Goal: Communication & Community: Answer question/provide support

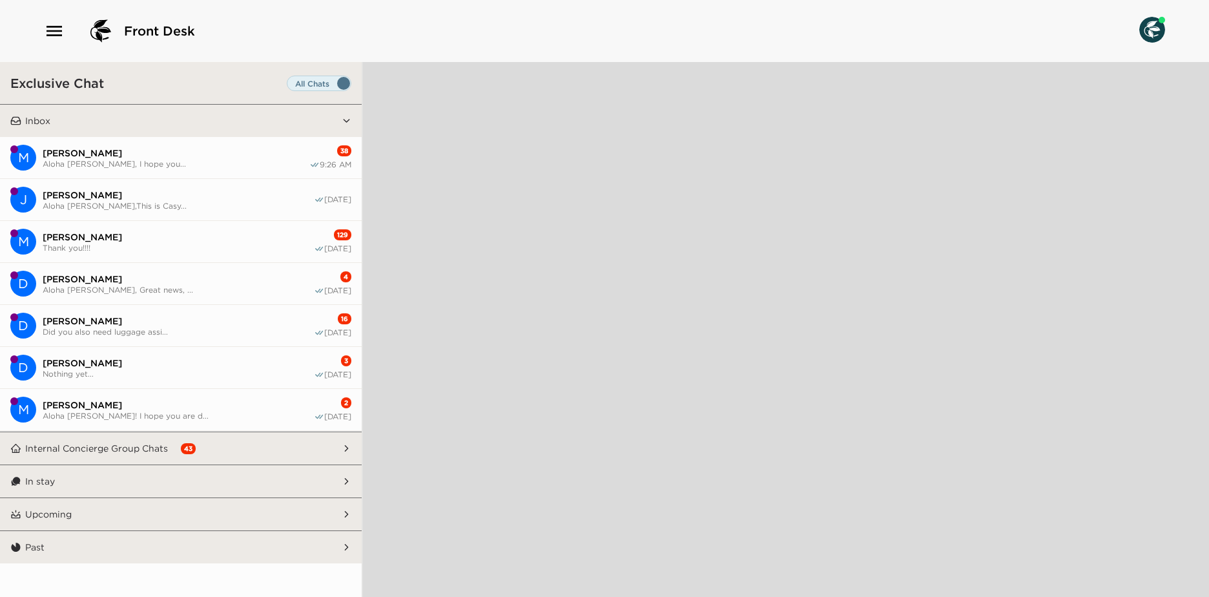
click at [209, 153] on span "Mark Koloseike" at bounding box center [176, 153] width 267 height 12
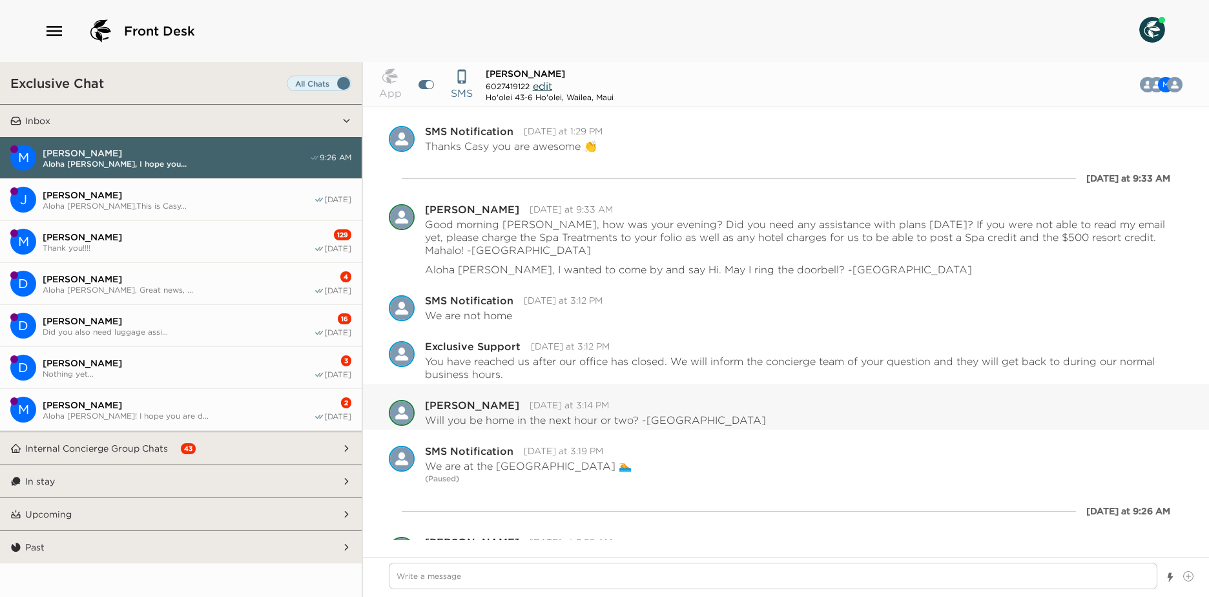
scroll to position [998, 0]
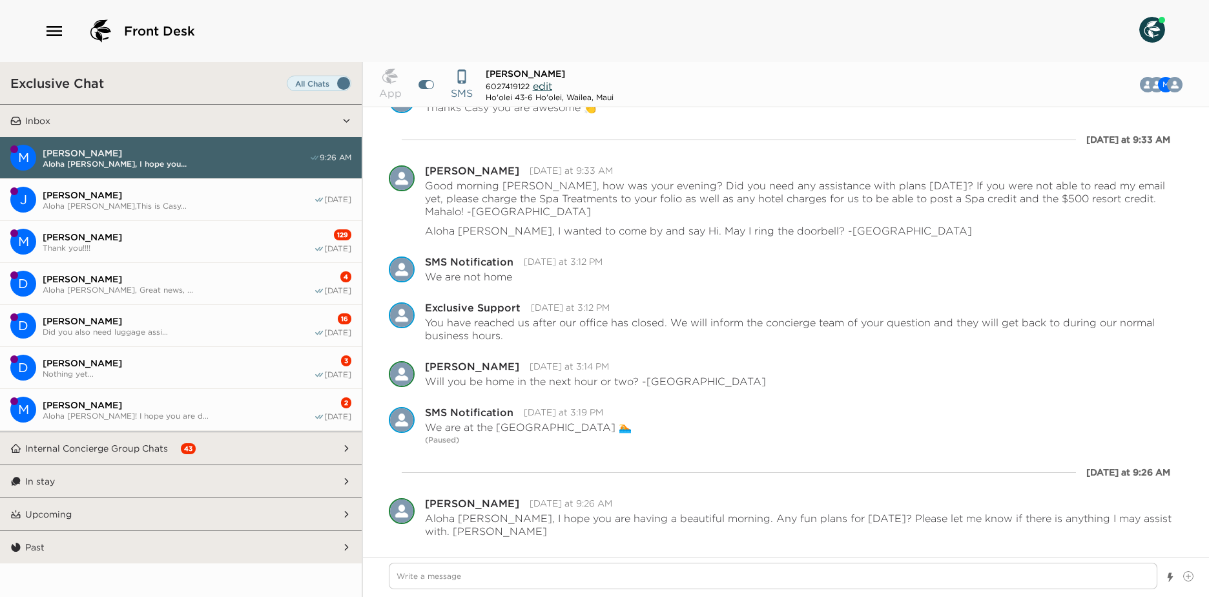
click at [190, 192] on span "Julie Higgins" at bounding box center [178, 195] width 271 height 12
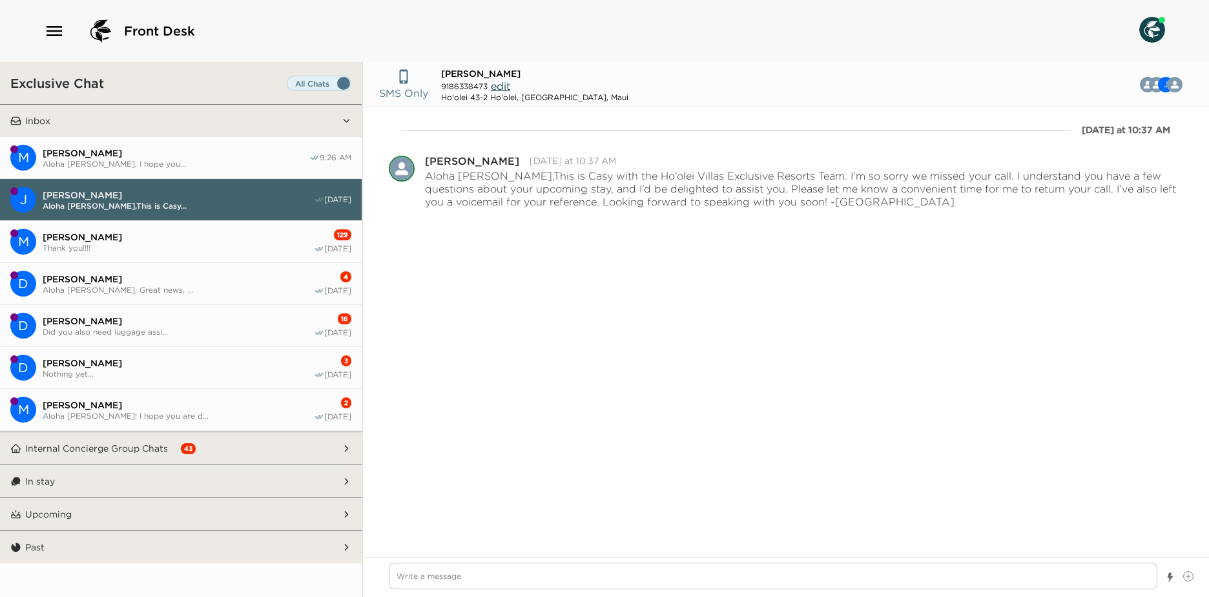
click at [171, 153] on span "Mark Koloseike" at bounding box center [176, 153] width 267 height 12
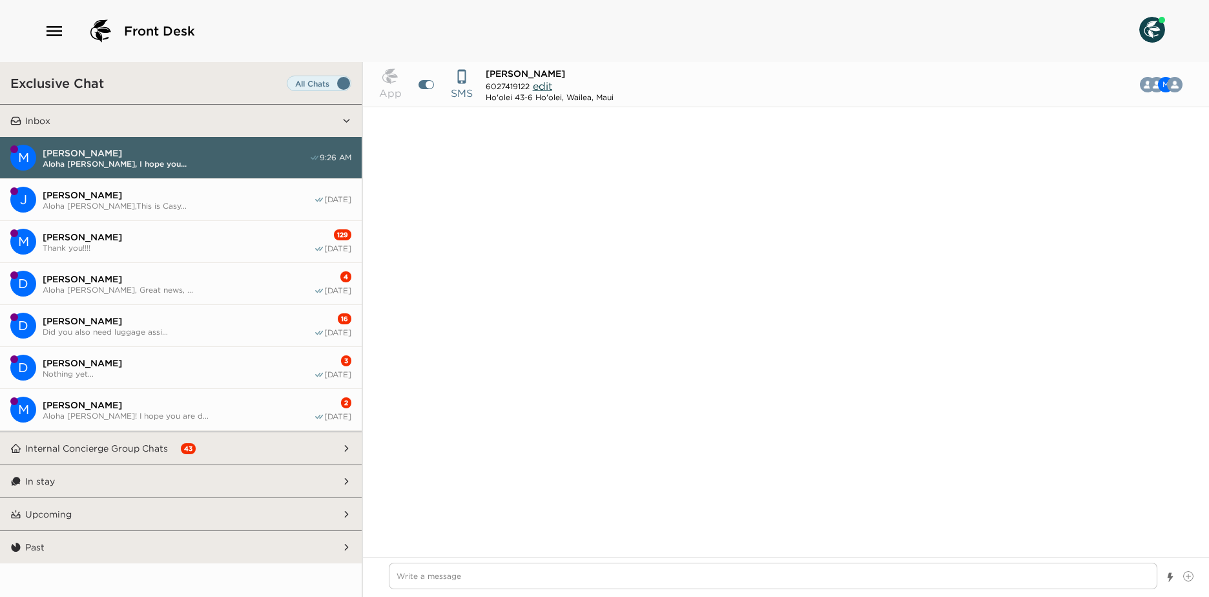
scroll to position [1270, 0]
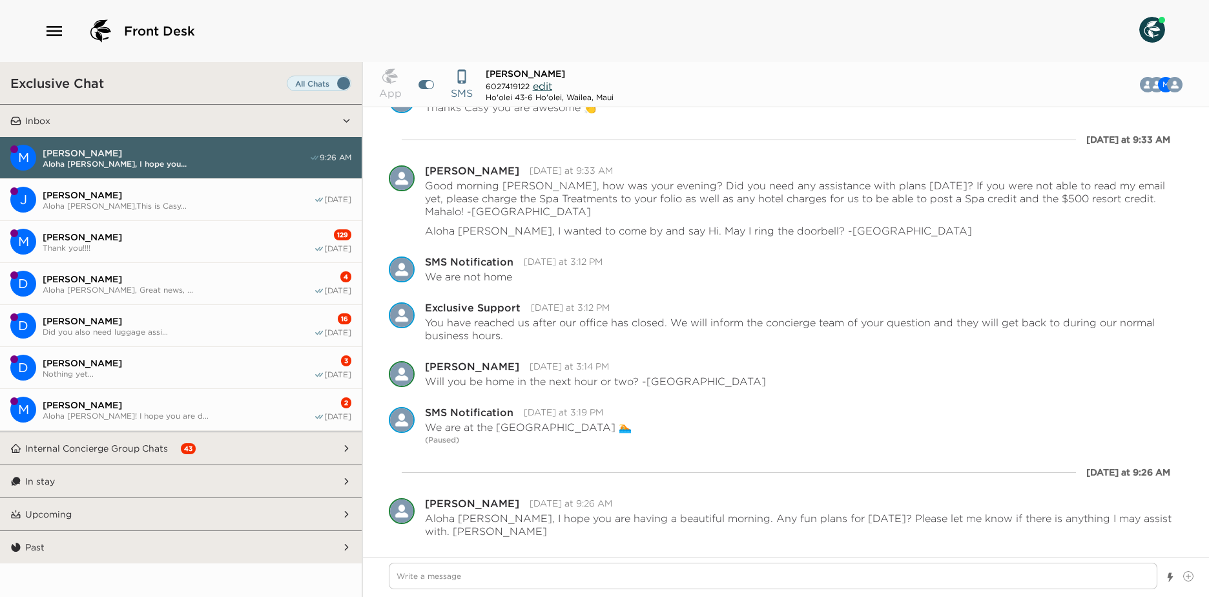
click at [99, 484] on button "In stay" at bounding box center [181, 481] width 320 height 32
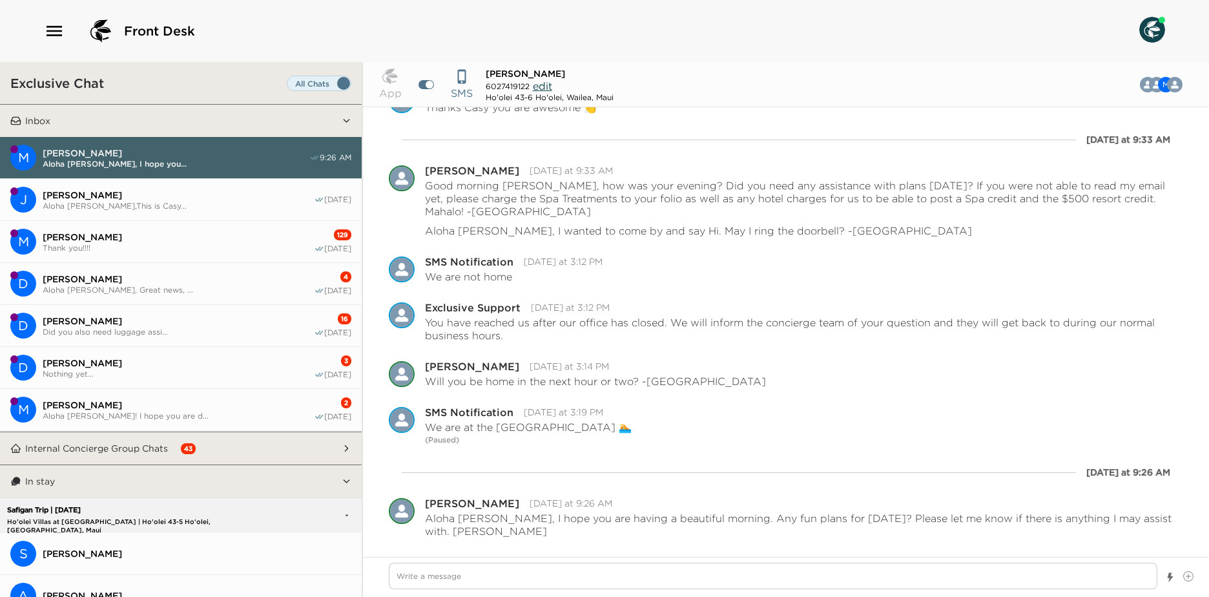
scroll to position [258, 0]
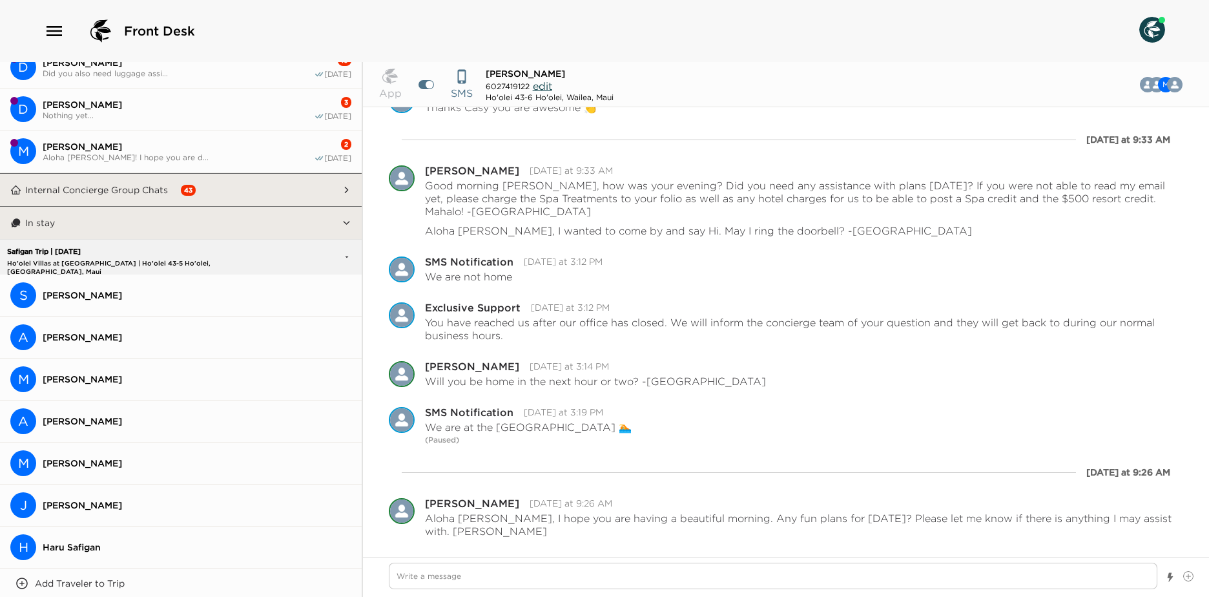
click at [126, 291] on span "Steve Safigan" at bounding box center [197, 295] width 309 height 12
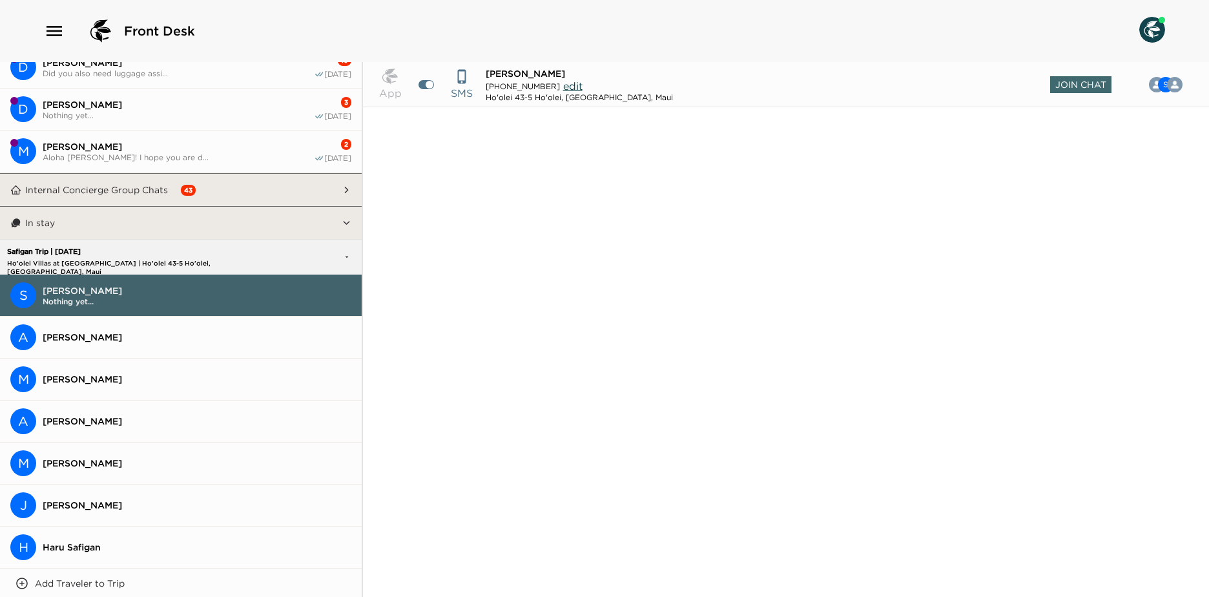
scroll to position [1212, 0]
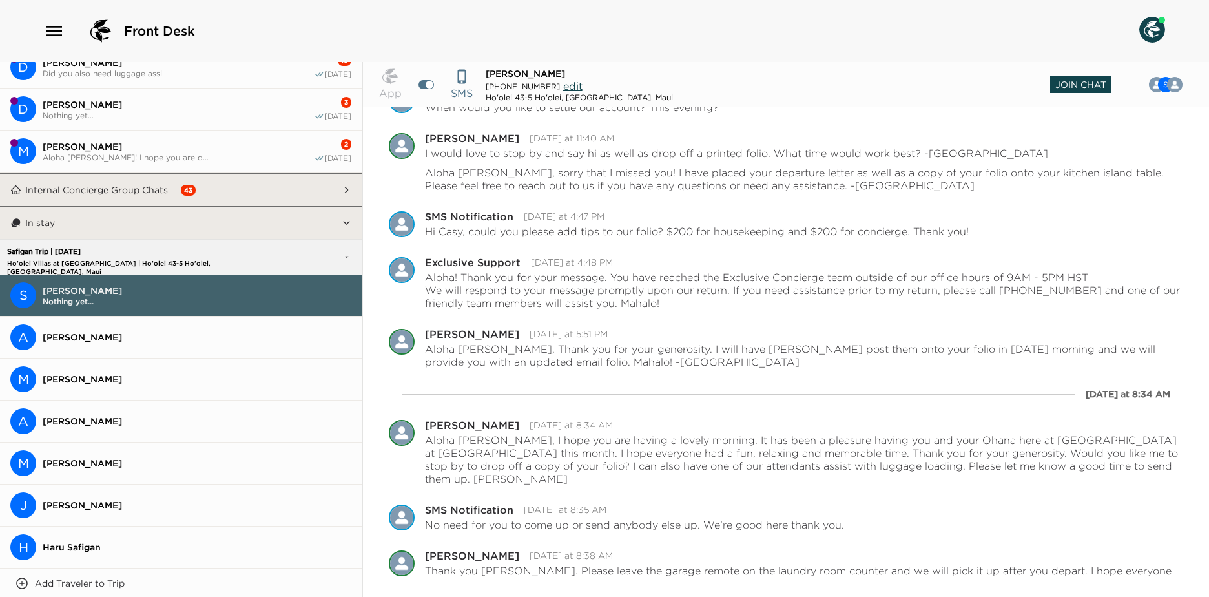
click at [1095, 90] on span "Join Chat" at bounding box center [1080, 84] width 61 height 17
type textarea "x"
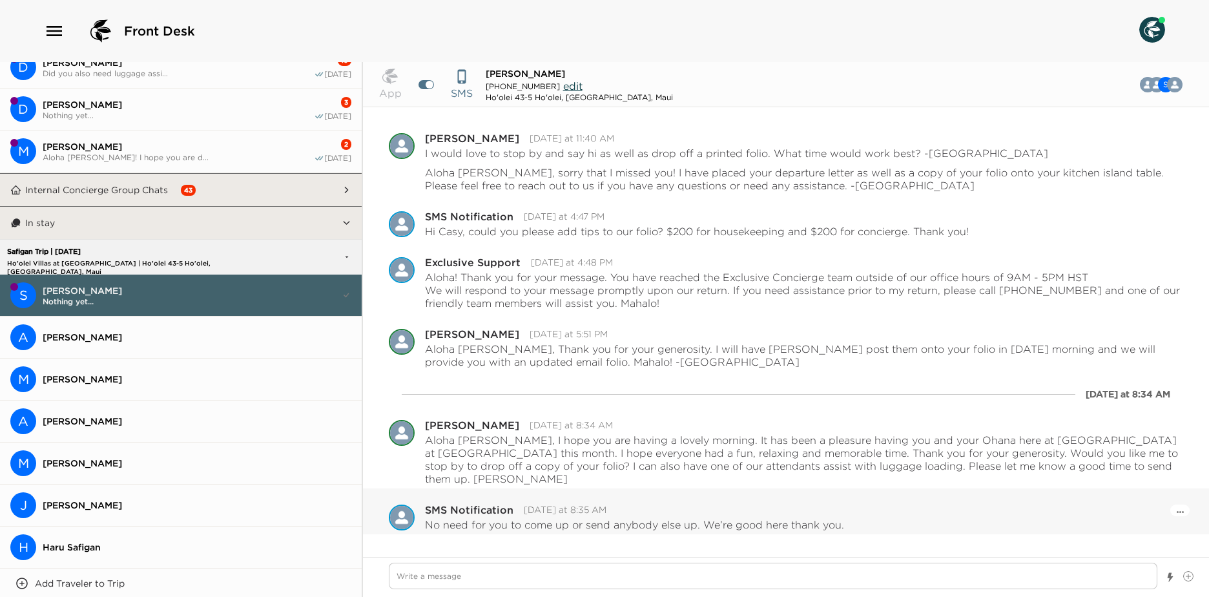
scroll to position [1251, 0]
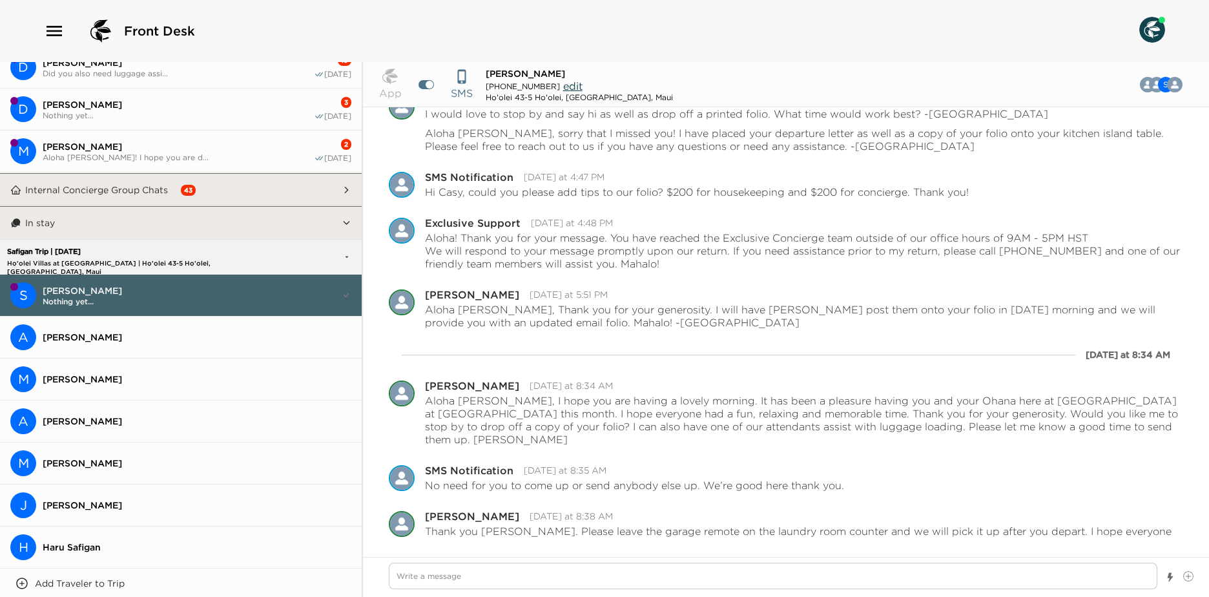
click at [284, 349] on button "A Anna Safigan" at bounding box center [181, 337] width 362 height 42
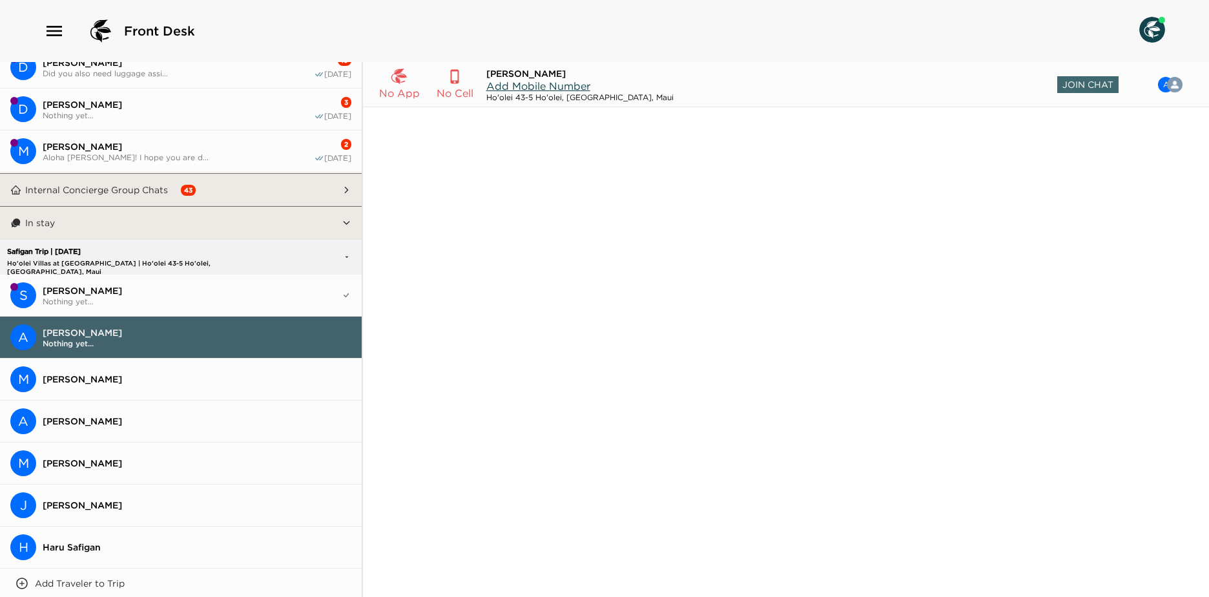
click at [151, 378] on span "Matthew Rudy" at bounding box center [197, 379] width 309 height 12
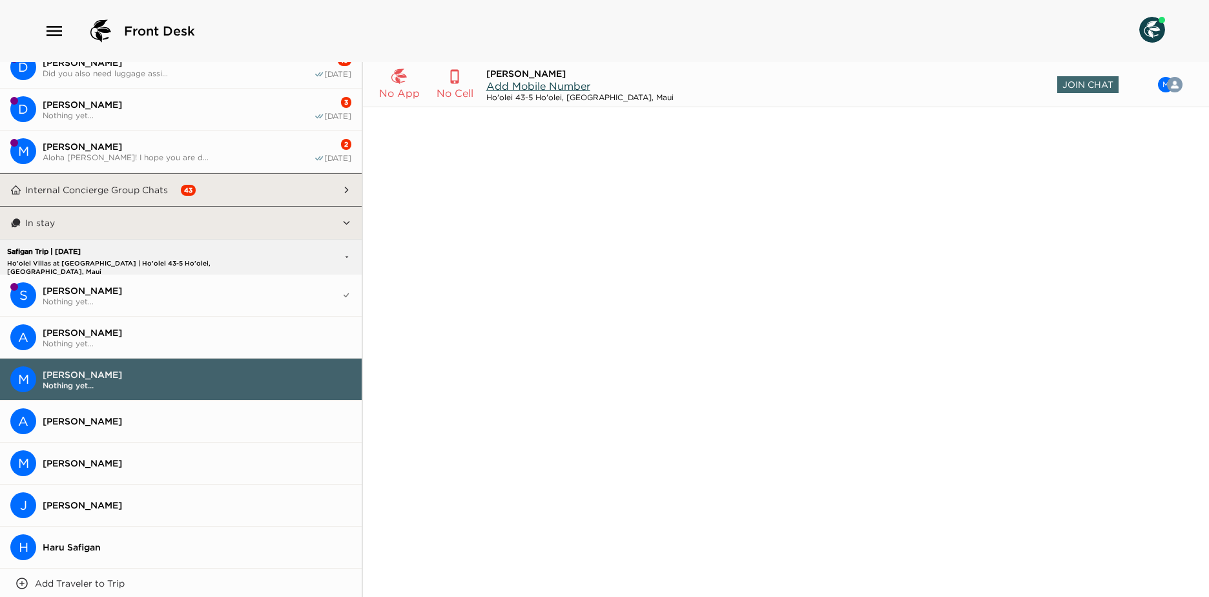
click at [163, 425] on span "Andrew Safigan" at bounding box center [197, 421] width 309 height 12
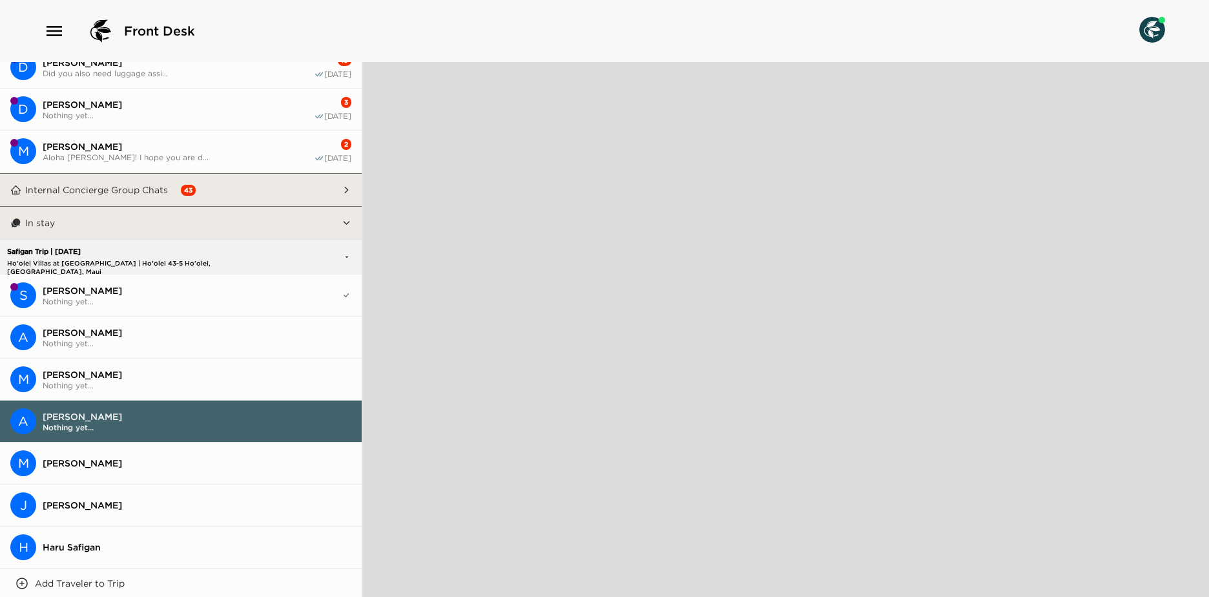
click at [245, 462] on span "Makiko Safigan" at bounding box center [197, 463] width 309 height 12
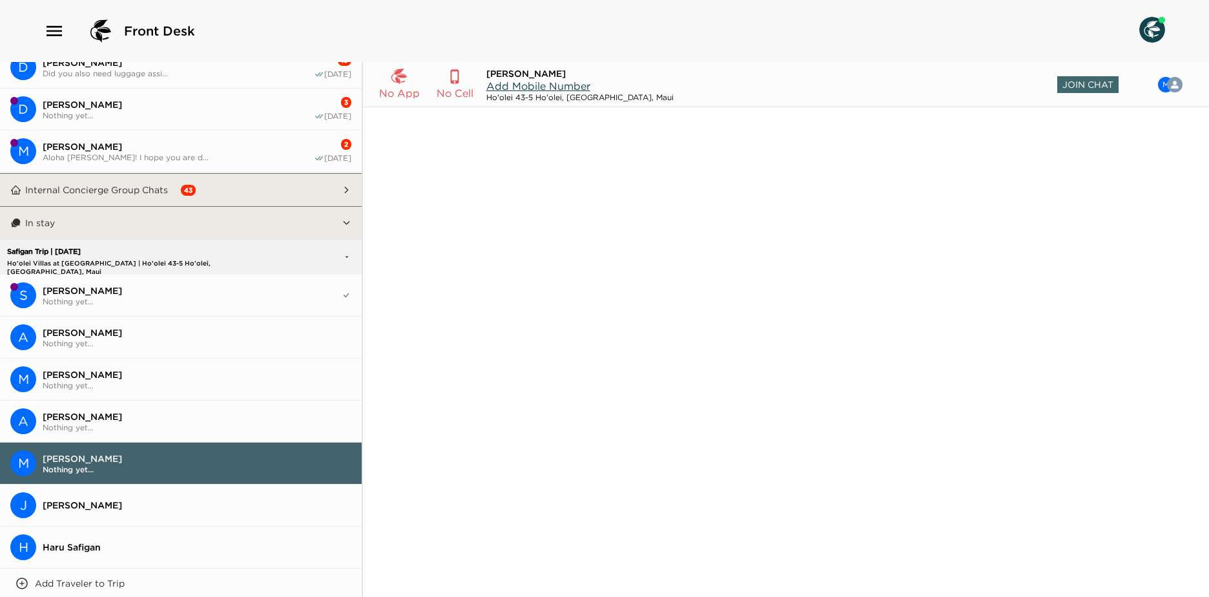
click at [245, 506] on span "Jamie Safigan" at bounding box center [197, 505] width 309 height 12
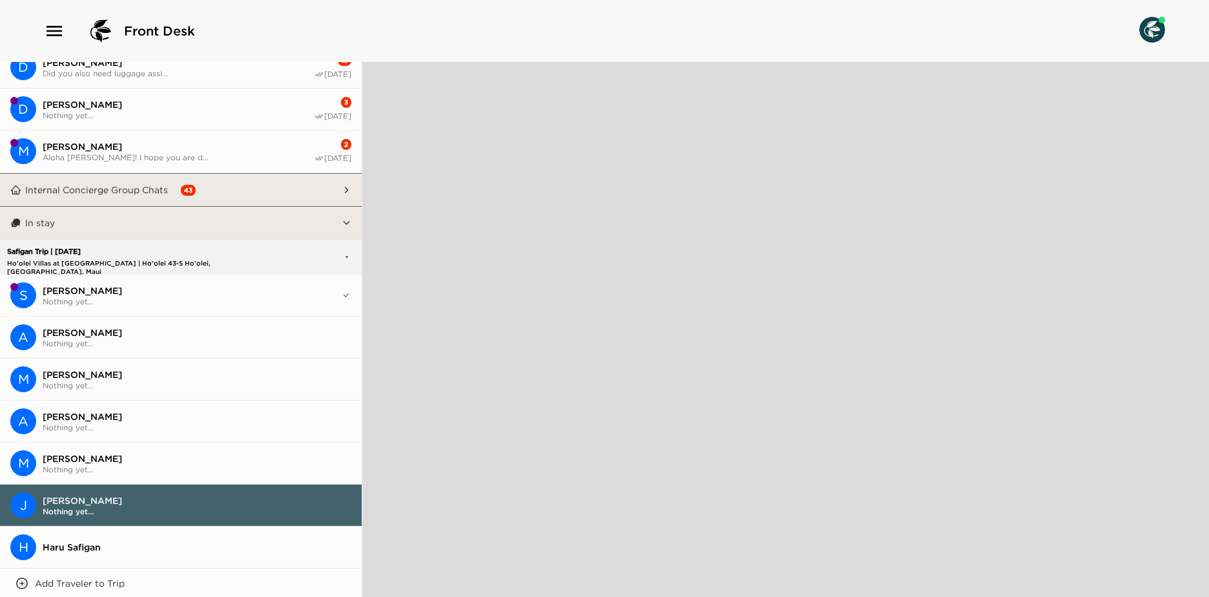
click at [278, 560] on button "H Haru Safigan" at bounding box center [181, 547] width 362 height 42
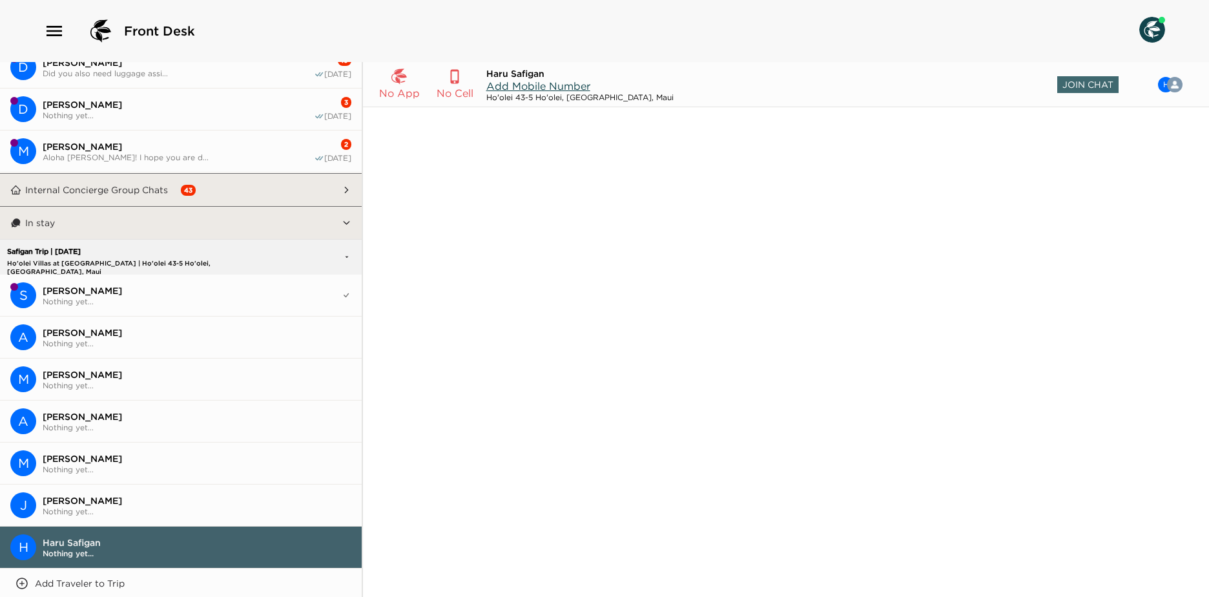
click at [255, 257] on div "Safigan Trip | 09/22/25 Ho'olei Villas at Grand Wailea | Ho'olei 43-5 Ho'olei, …" at bounding box center [143, 257] width 279 height 34
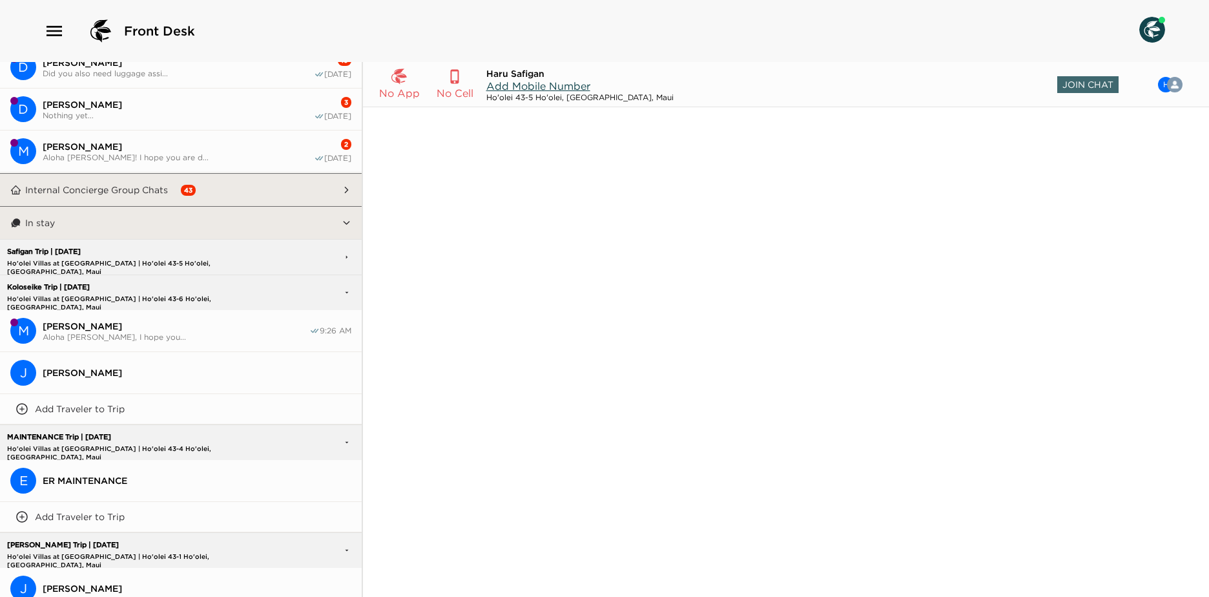
scroll to position [559, 0]
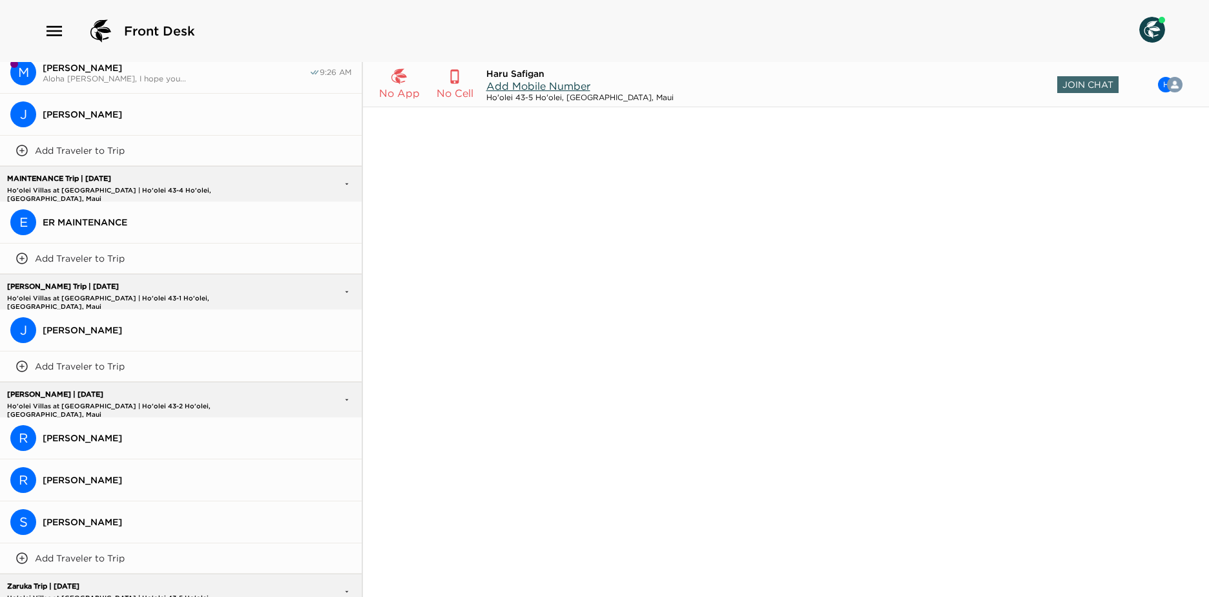
click at [155, 424] on button "R Rodney Henry" at bounding box center [181, 438] width 362 height 42
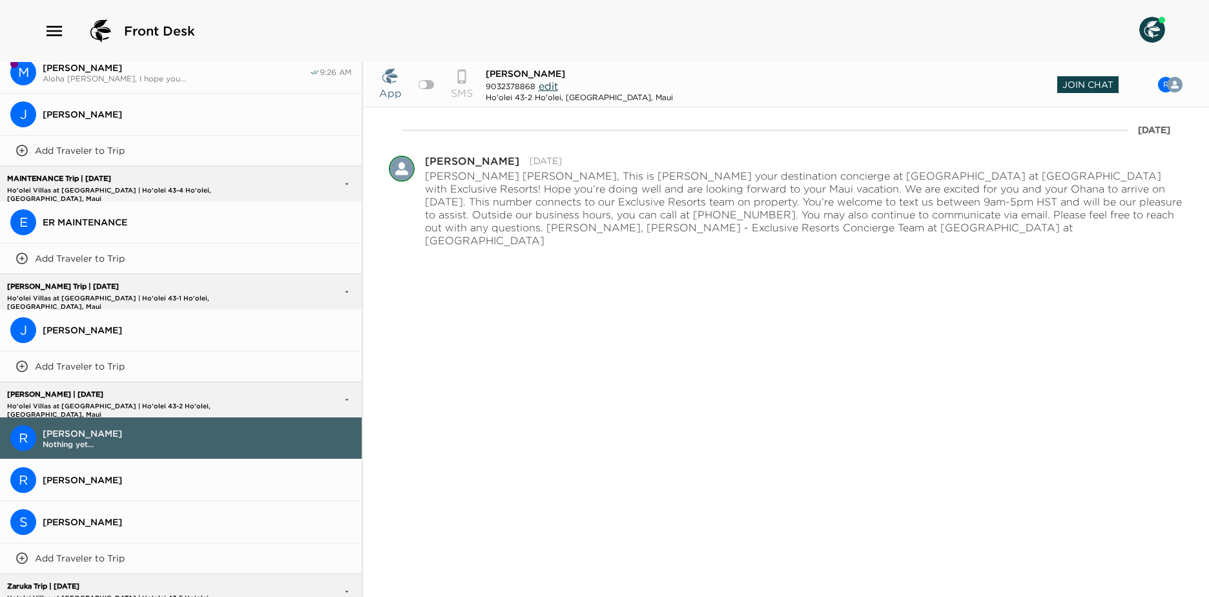
click at [1080, 85] on span "Join Chat" at bounding box center [1087, 84] width 61 height 17
click at [427, 87] on div at bounding box center [427, 84] width 16 height 9
checkbox input "true"
click at [233, 475] on span "Rodney Henry" at bounding box center [197, 480] width 309 height 12
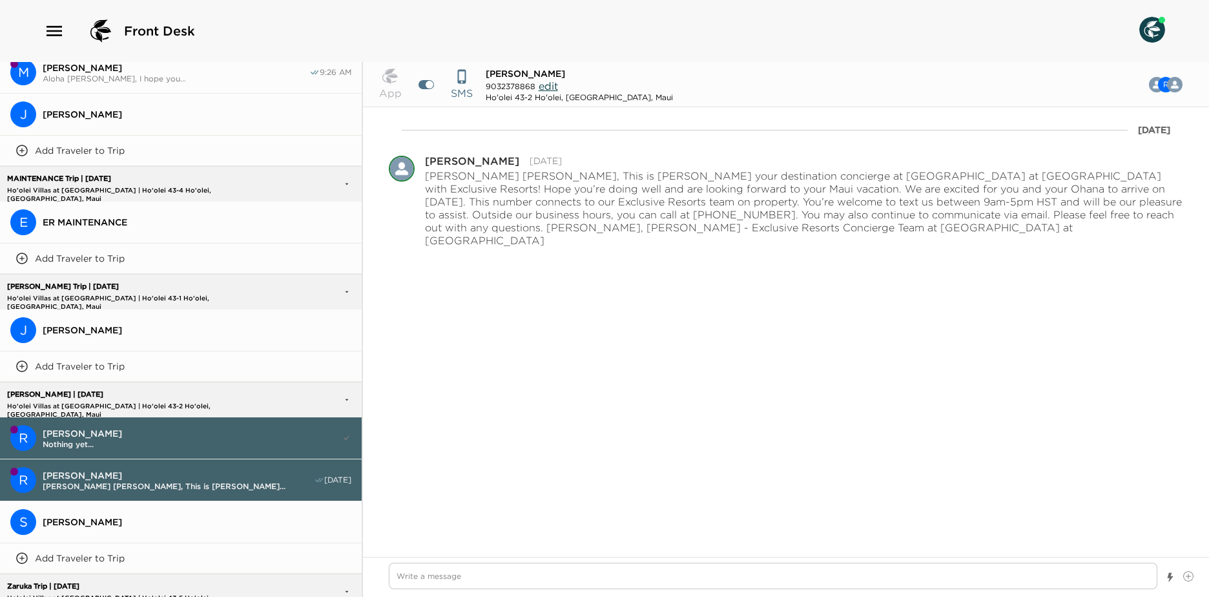
click at [247, 519] on span "Susan Henry" at bounding box center [197, 522] width 309 height 12
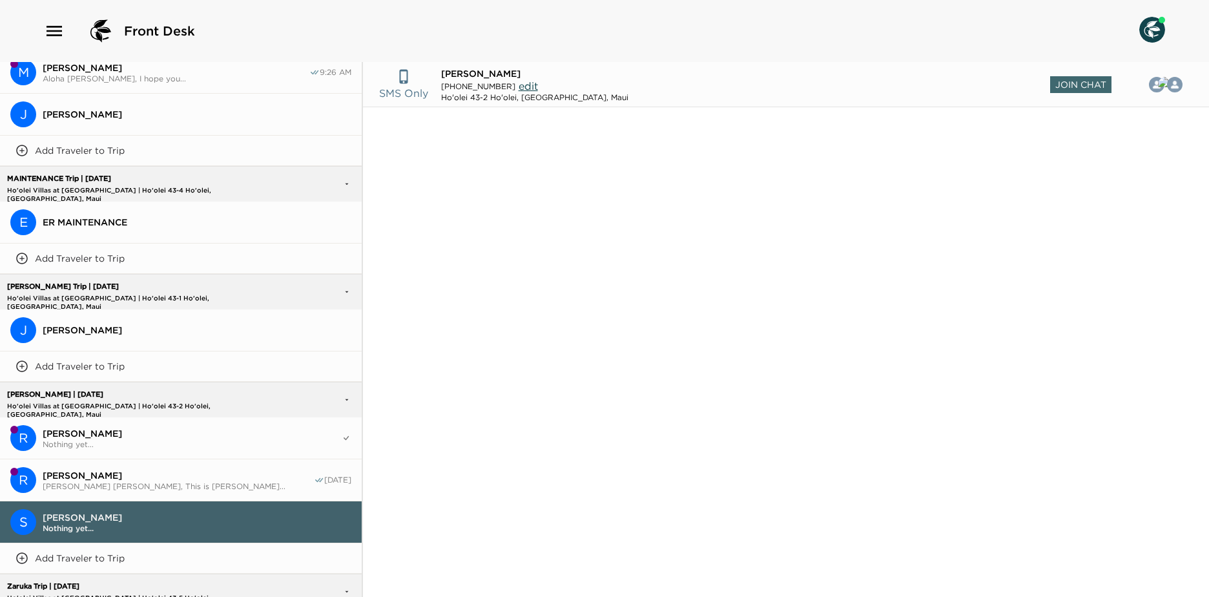
scroll to position [1061, 0]
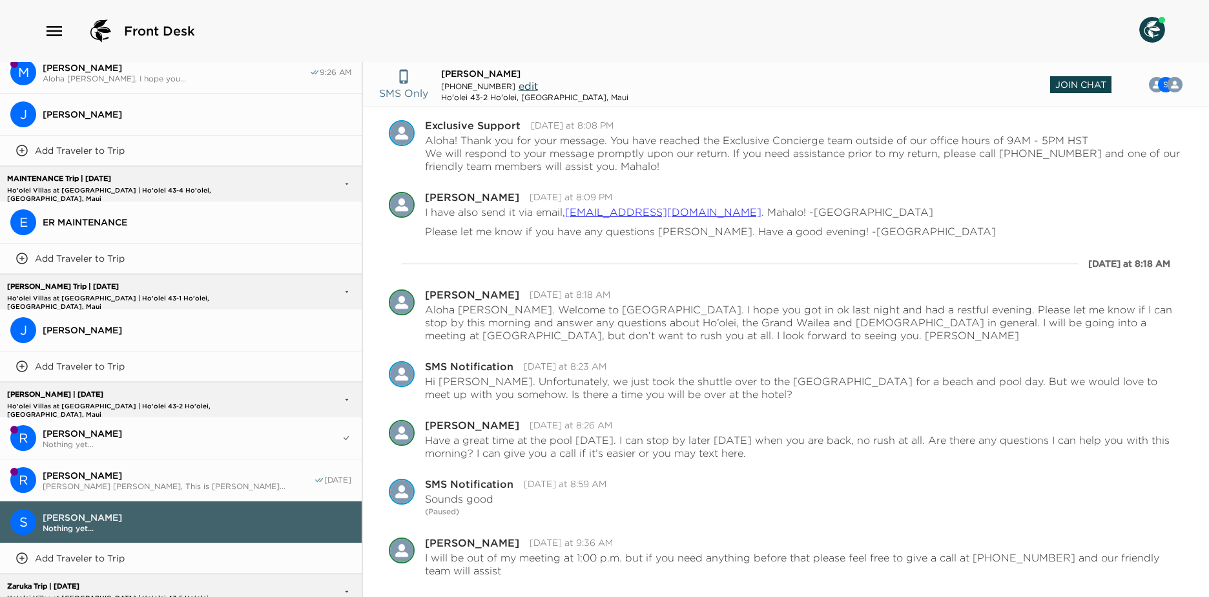
click at [1093, 83] on span "Join Chat" at bounding box center [1080, 84] width 61 height 17
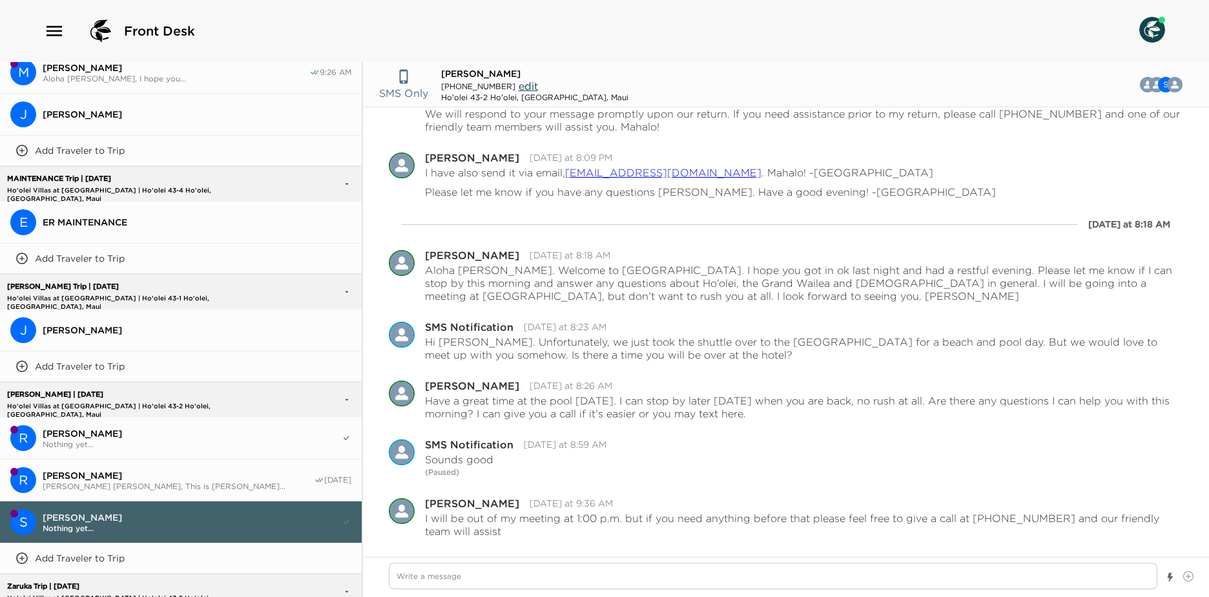
scroll to position [794, 0]
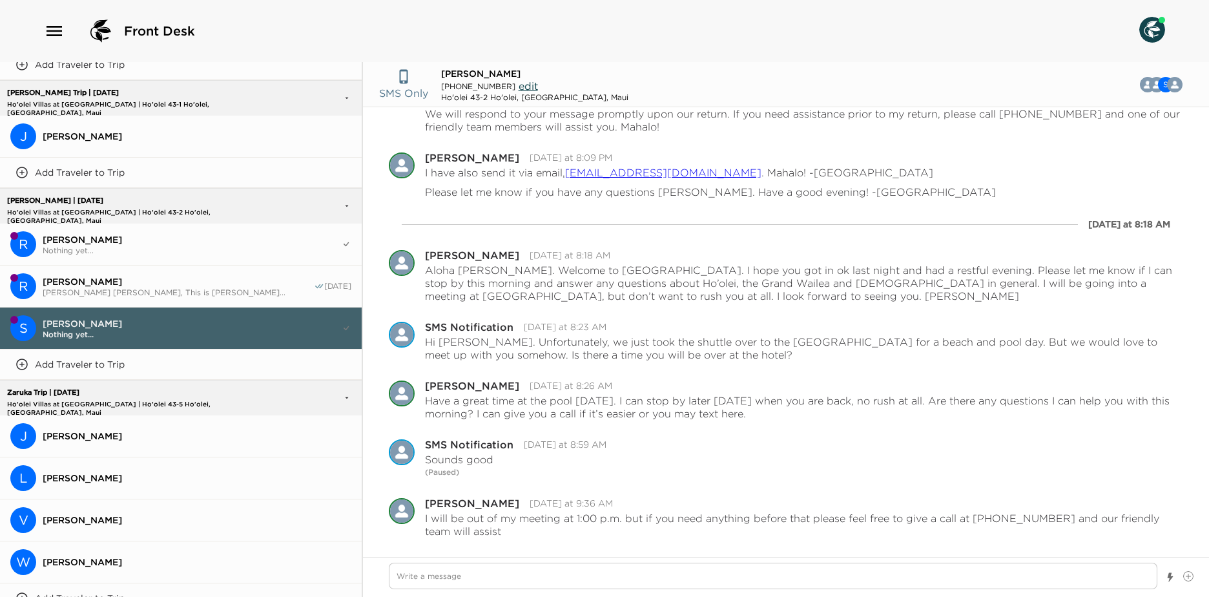
click at [262, 430] on span "John Zaruka" at bounding box center [197, 436] width 309 height 12
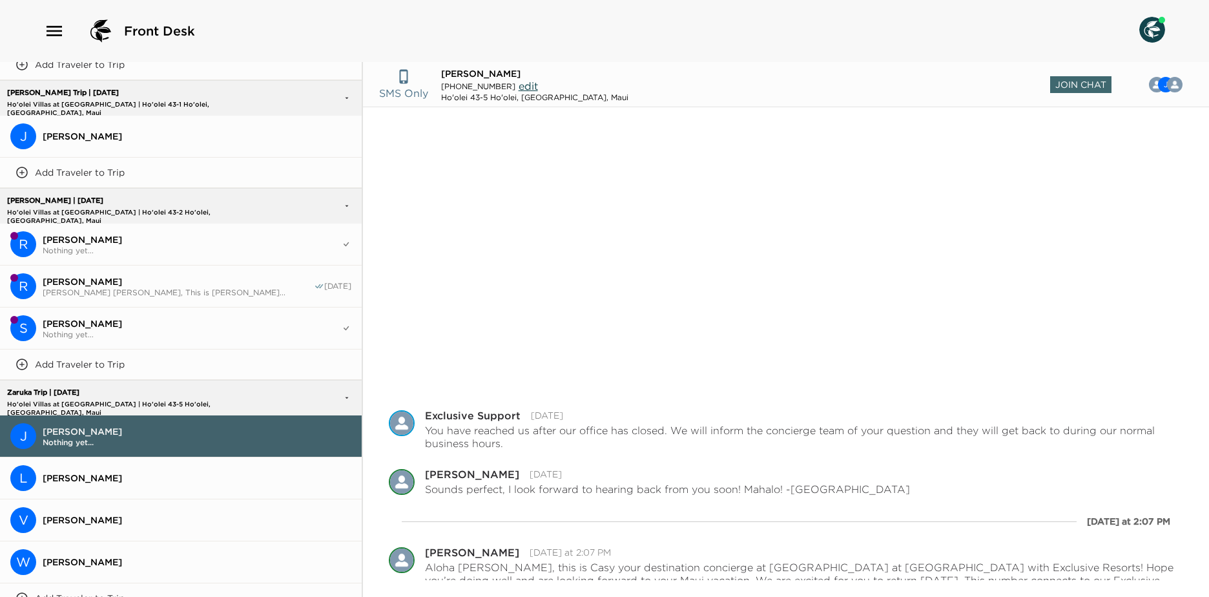
scroll to position [308, 0]
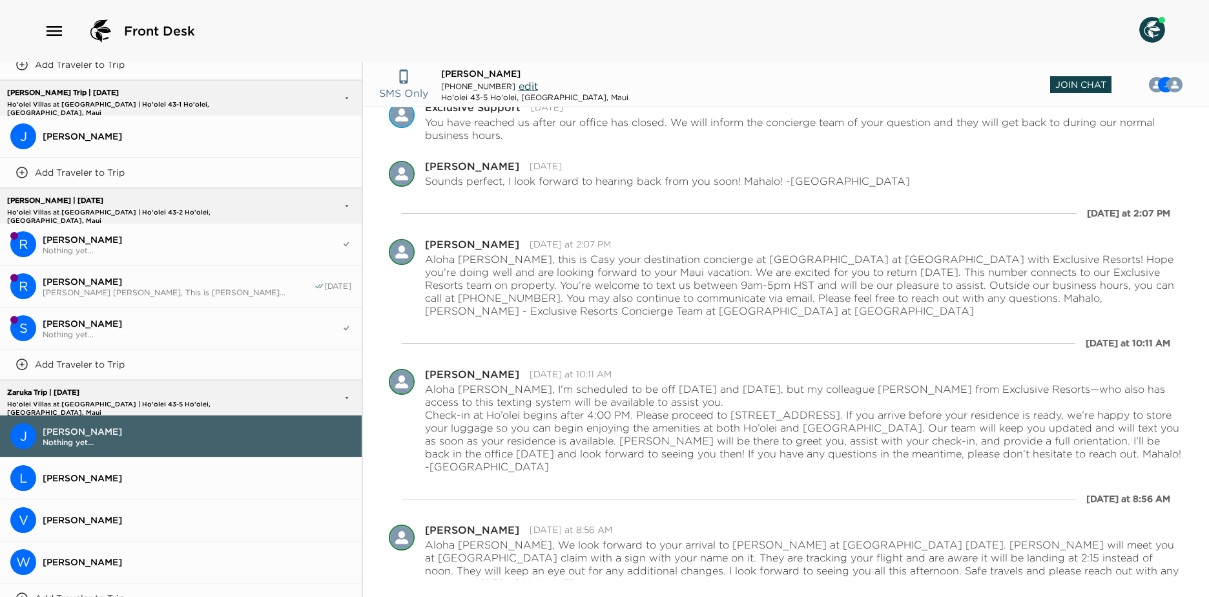
click at [1065, 86] on span "Join Chat" at bounding box center [1080, 84] width 61 height 17
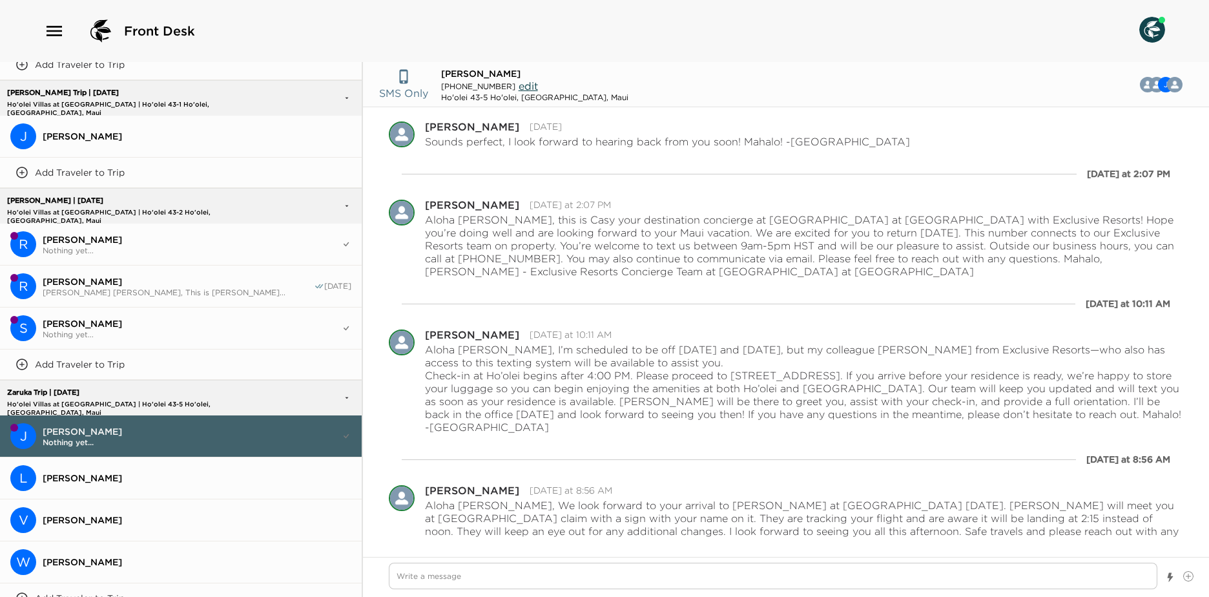
scroll to position [913, 0]
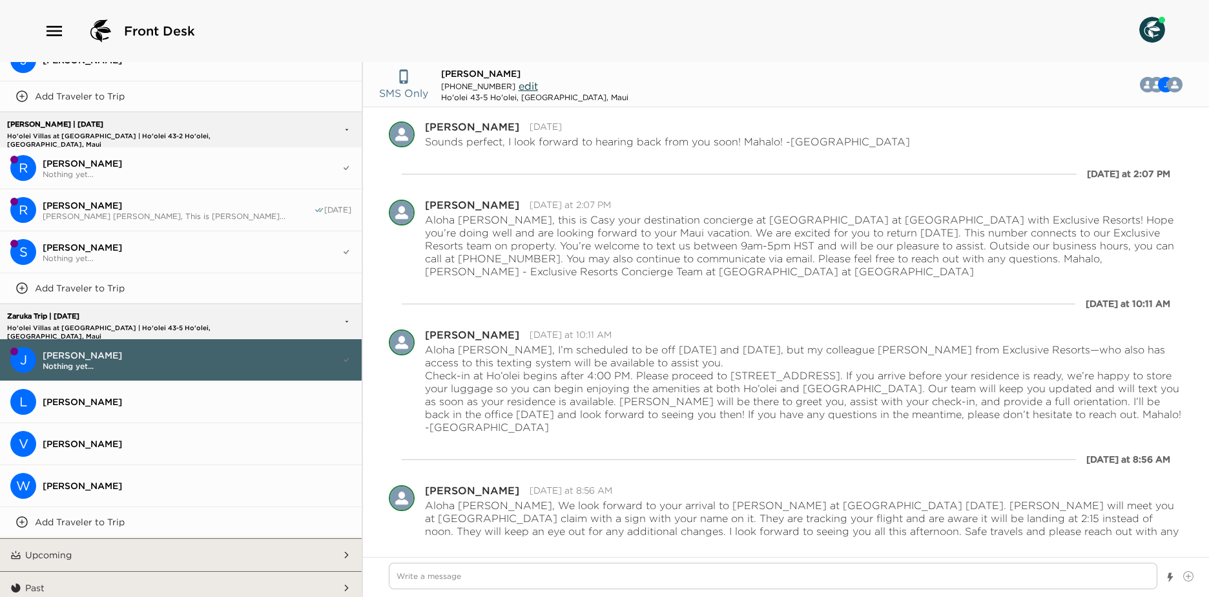
click at [202, 324] on p "Ho'olei Villas at Grand Wailea | Ho'olei 43-5 Ho'olei, Wailea, Maui" at bounding box center [143, 328] width 279 height 8
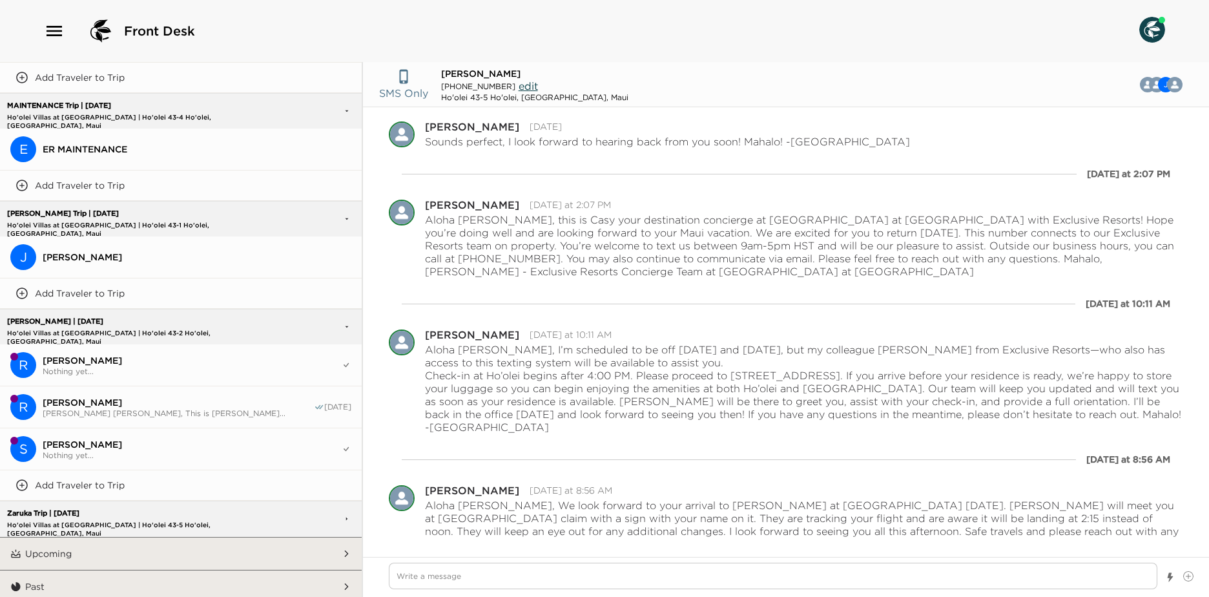
click at [176, 331] on p "Ho'olei Villas at Grand Wailea | Ho'olei 43-2 Ho'olei, Wailea, Maui" at bounding box center [143, 333] width 279 height 8
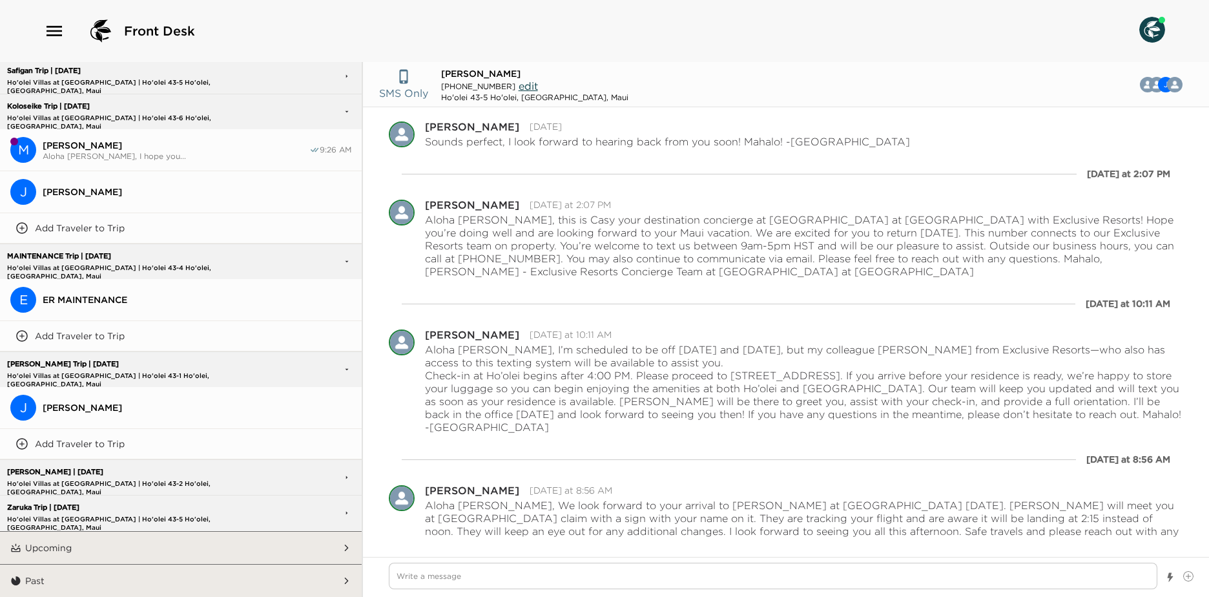
scroll to position [561, 0]
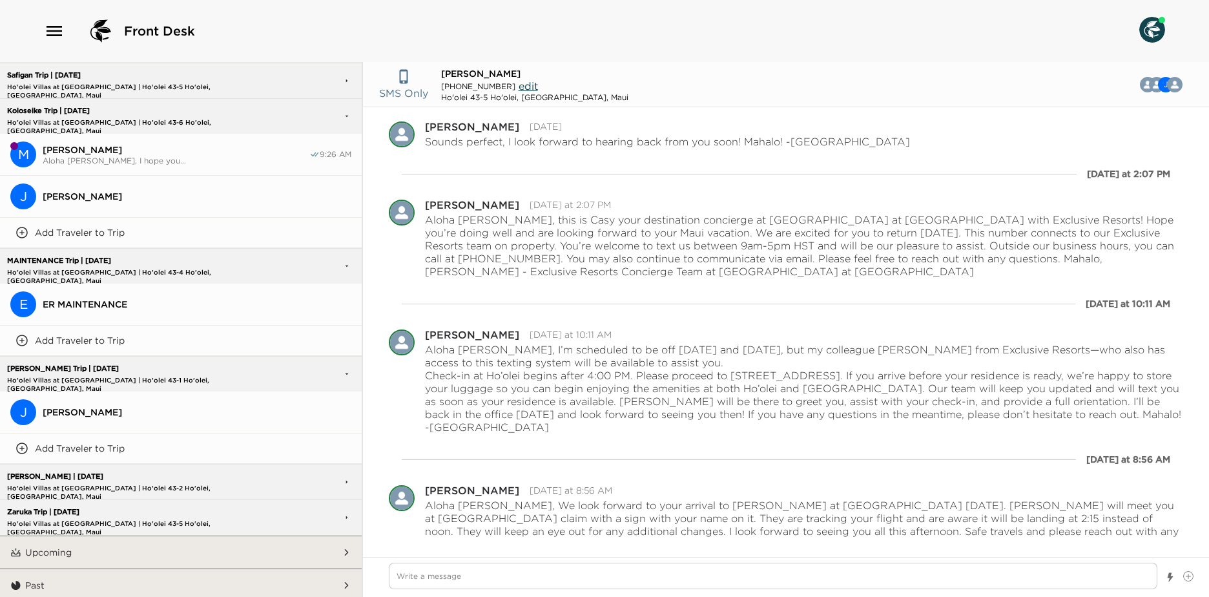
click at [187, 376] on p "Ho'olei Villas at Grand Wailea | Ho'olei 43-1 Ho'olei, Wailea, Maui" at bounding box center [143, 380] width 279 height 8
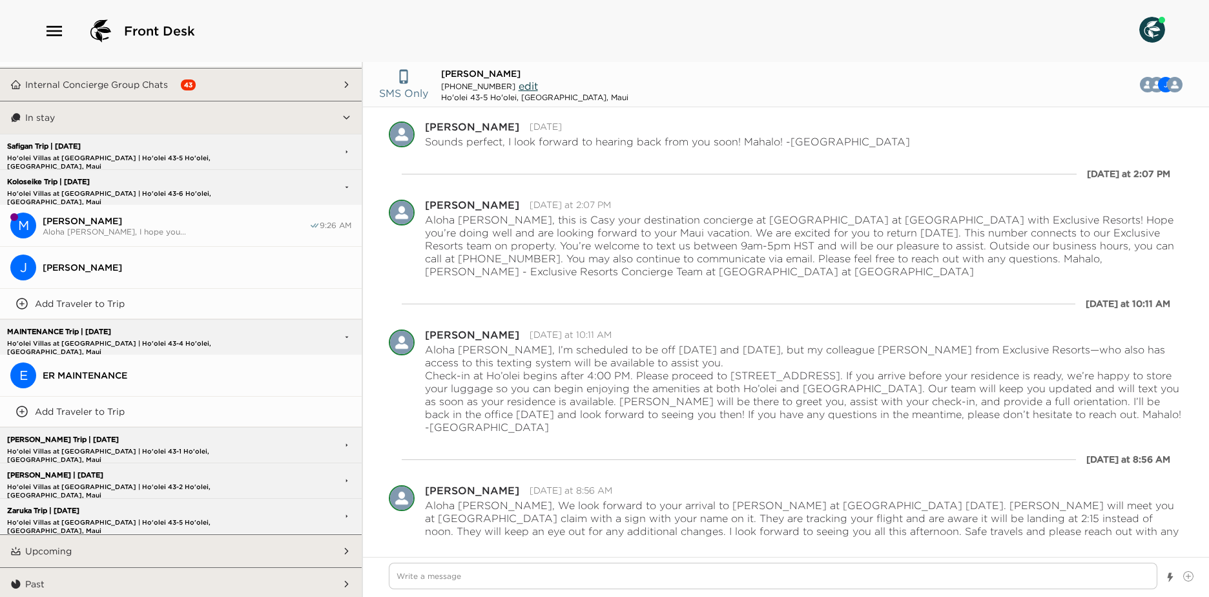
click at [194, 447] on p "Ho'olei Villas at Grand Wailea | Ho'olei 43-1 Ho'olei, Wailea, Maui" at bounding box center [143, 451] width 279 height 8
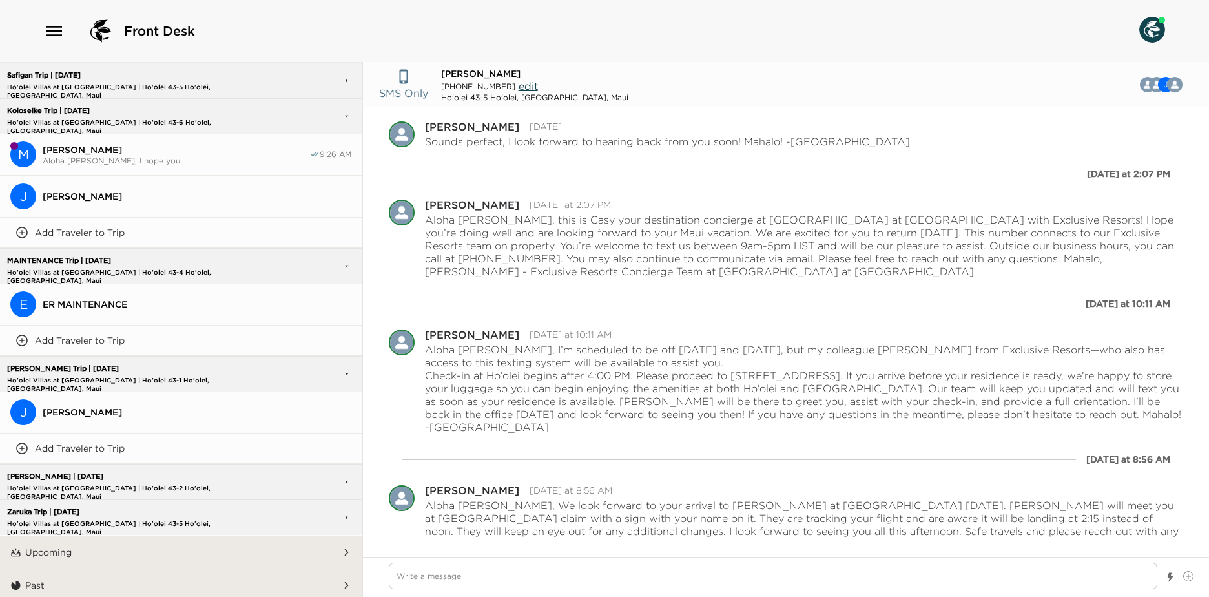
click at [188, 414] on button "J Jennifer Lee-Larson" at bounding box center [181, 412] width 362 height 42
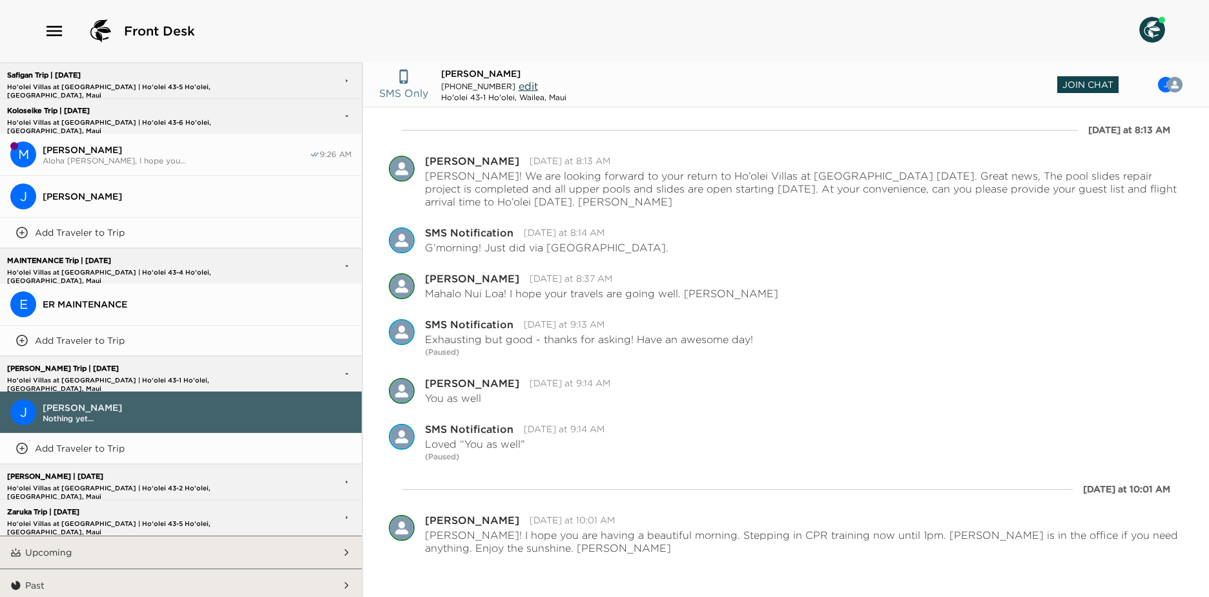
click at [1102, 81] on span "Join Chat" at bounding box center [1087, 84] width 61 height 17
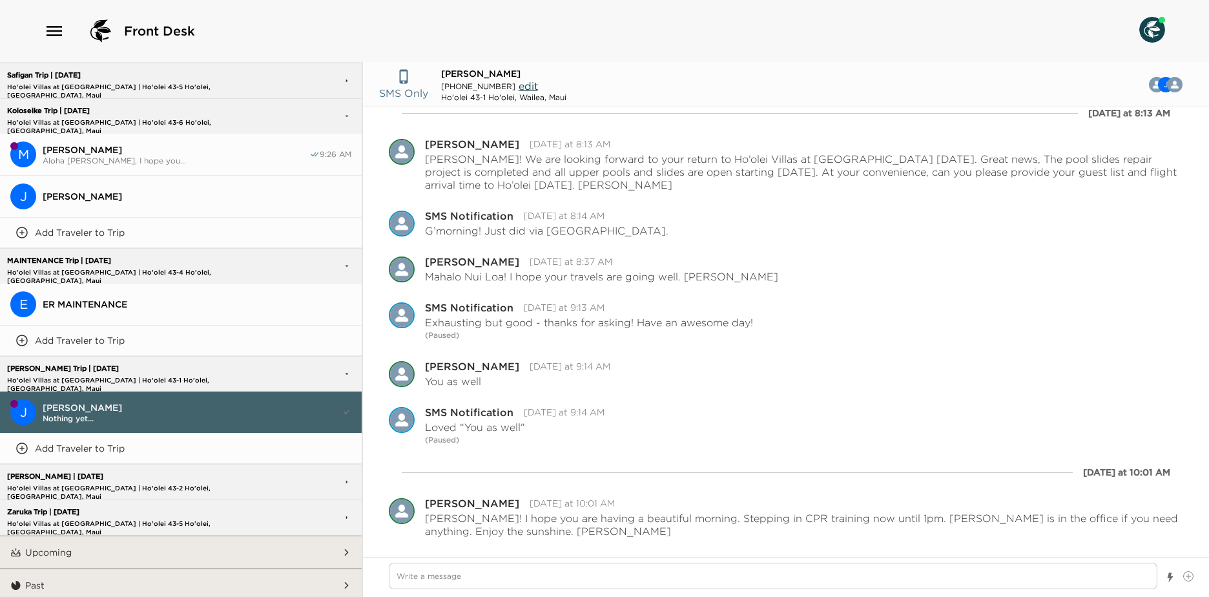
click at [181, 370] on div "Lee-Larson Trip | 09/28/25 Ho'olei Villas at Grand Wailea | Ho'olei 43-1 Ho'ole…" at bounding box center [143, 374] width 279 height 34
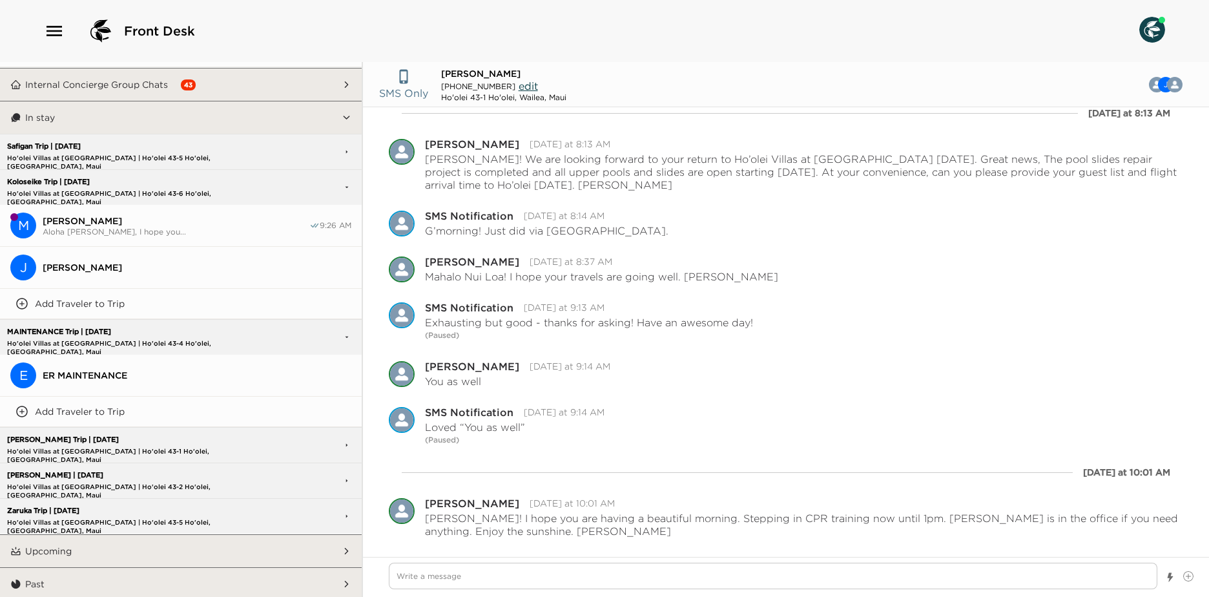
click at [170, 331] on p "MAINTENANCE Trip | 09/28/25" at bounding box center [143, 331] width 279 height 8
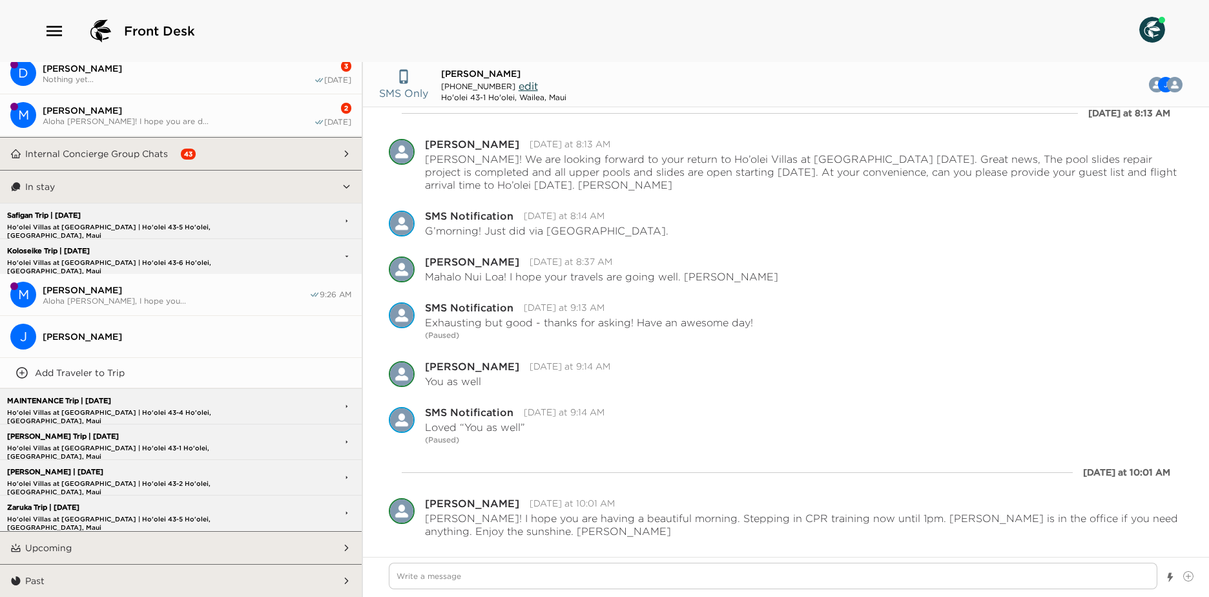
scroll to position [460, 0]
click at [168, 264] on p "Ho'olei Villas at Grand Wailea | Ho'olei 43-6 Ho'olei, Wailea, Maui" at bounding box center [143, 264] width 279 height 8
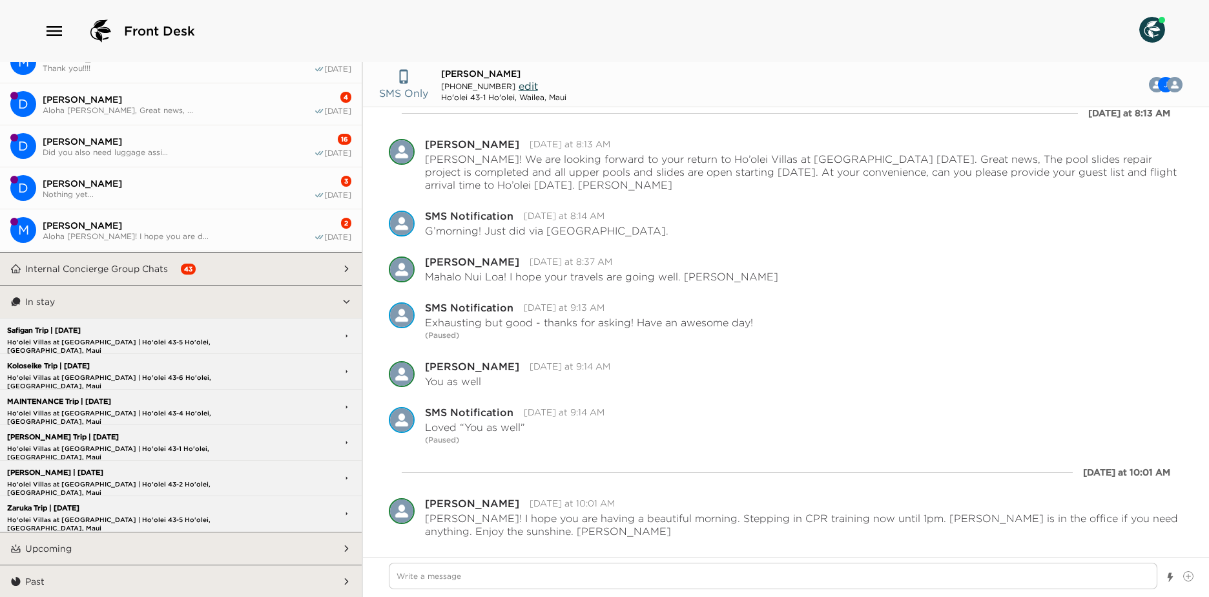
click at [171, 298] on button "In stay" at bounding box center [181, 301] width 320 height 32
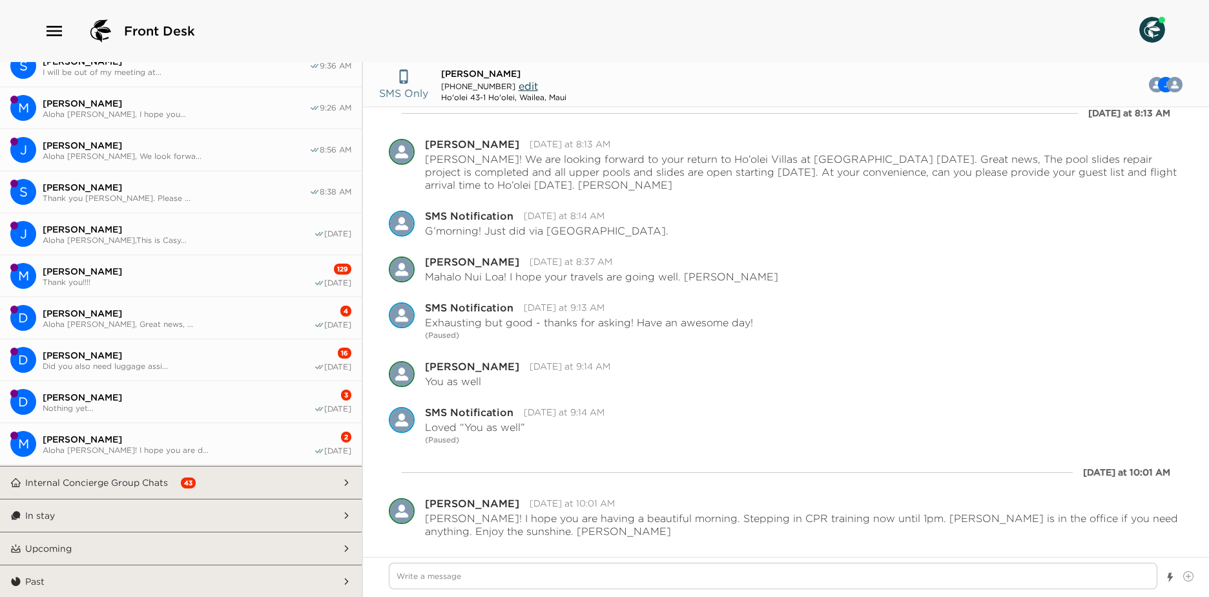
scroll to position [0, 0]
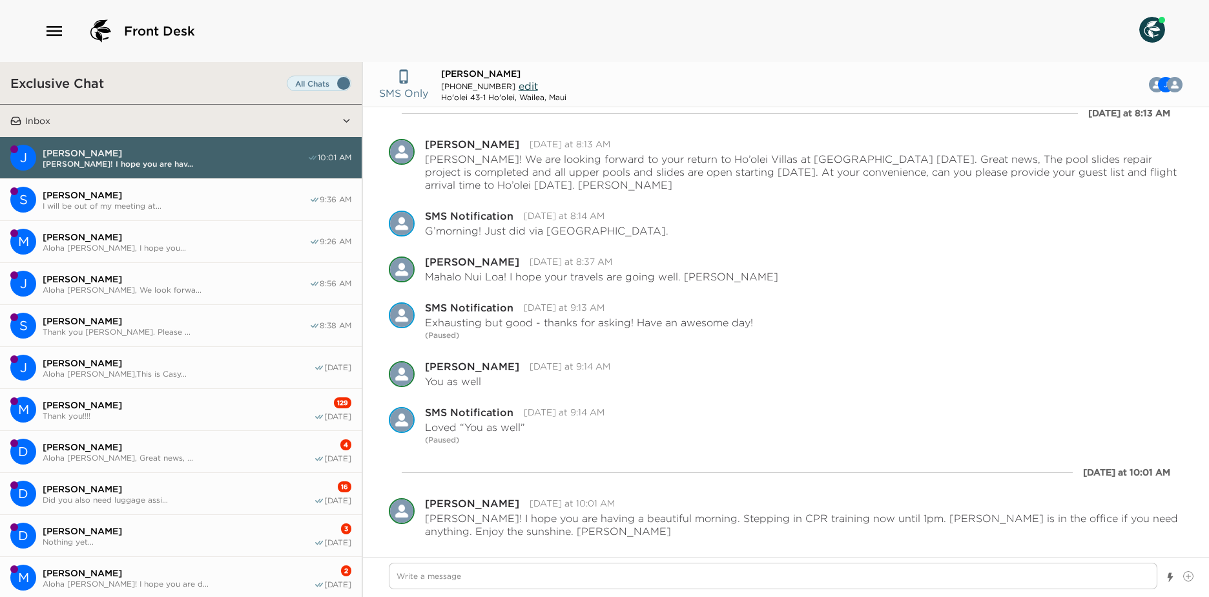
click at [288, 207] on span "I will be out of my meeting at..." at bounding box center [176, 206] width 267 height 10
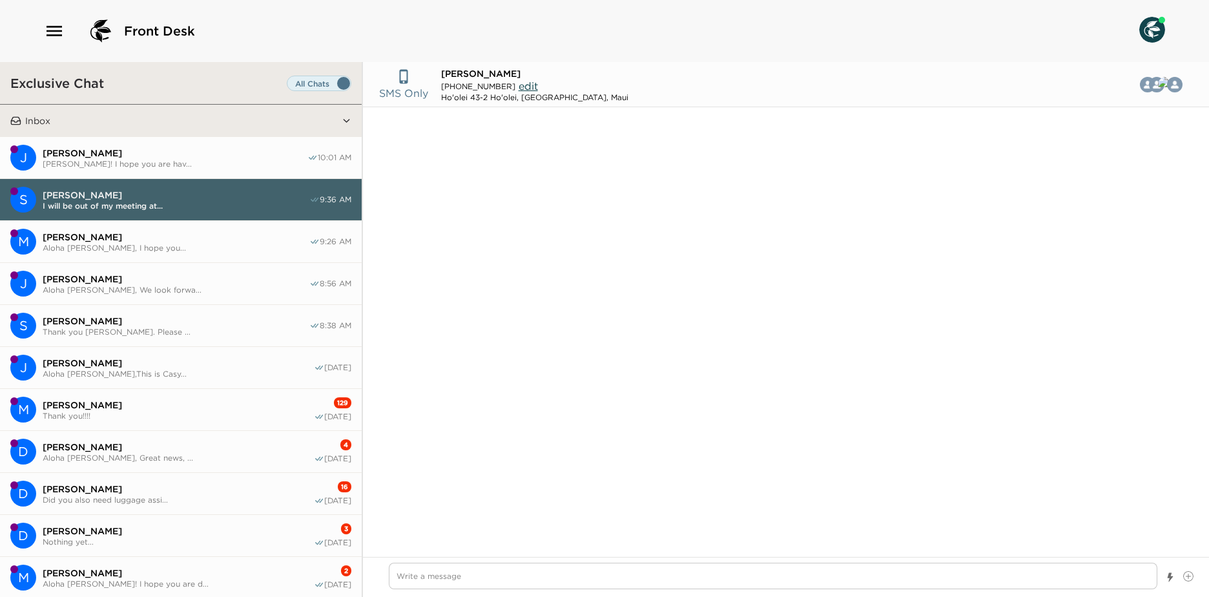
scroll to position [1101, 0]
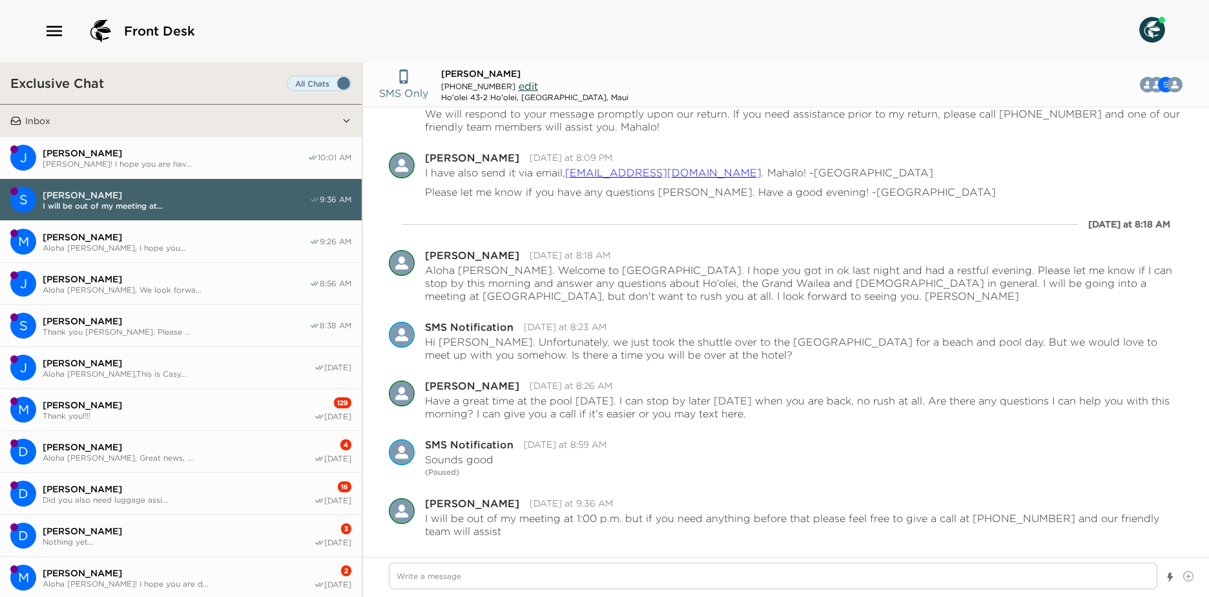
click at [232, 253] on button "M Mark Koloseike Aloha Mr Koloseike, I hope you... 9:26 AM" at bounding box center [181, 242] width 362 height 42
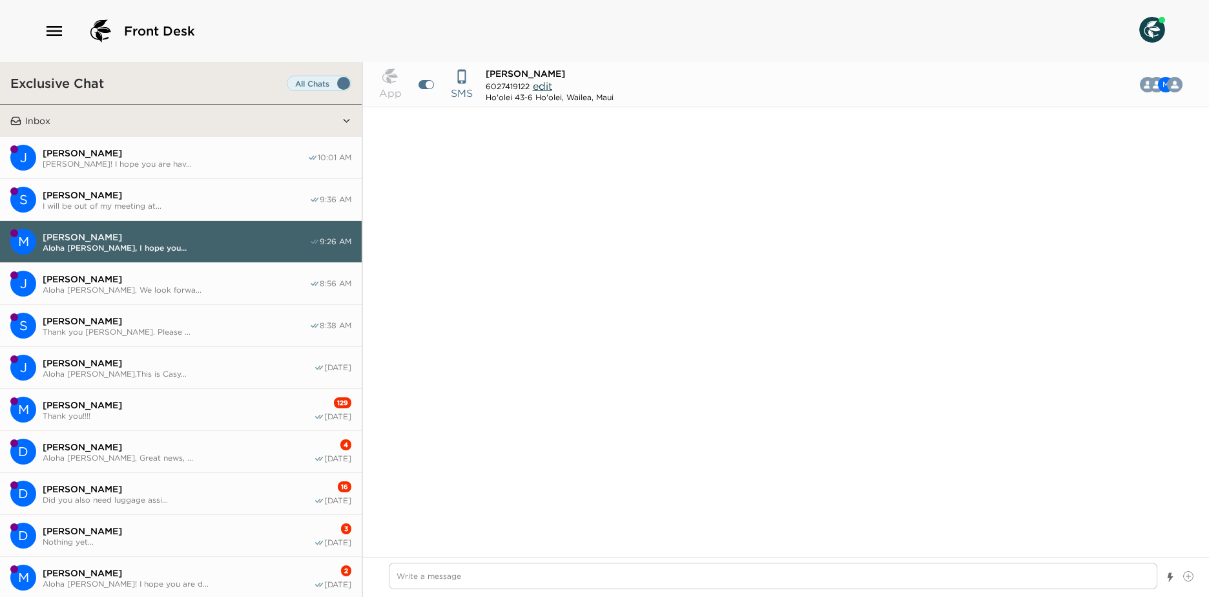
scroll to position [1270, 0]
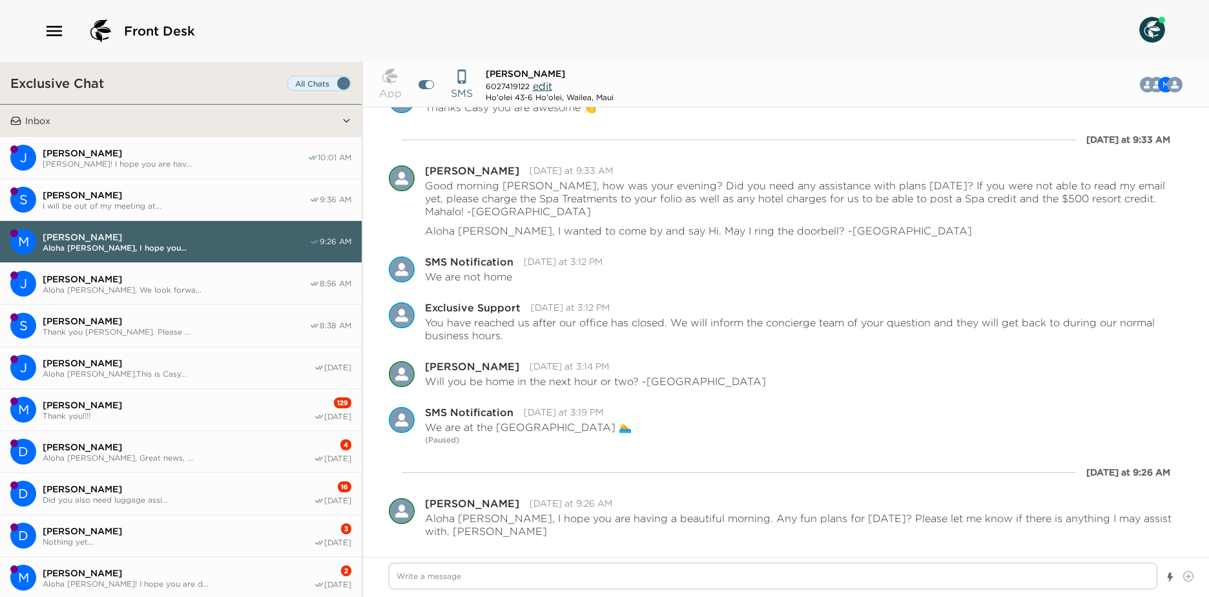
click at [234, 285] on span "Aloha Mr Zaruka, We look forwa..." at bounding box center [176, 290] width 267 height 10
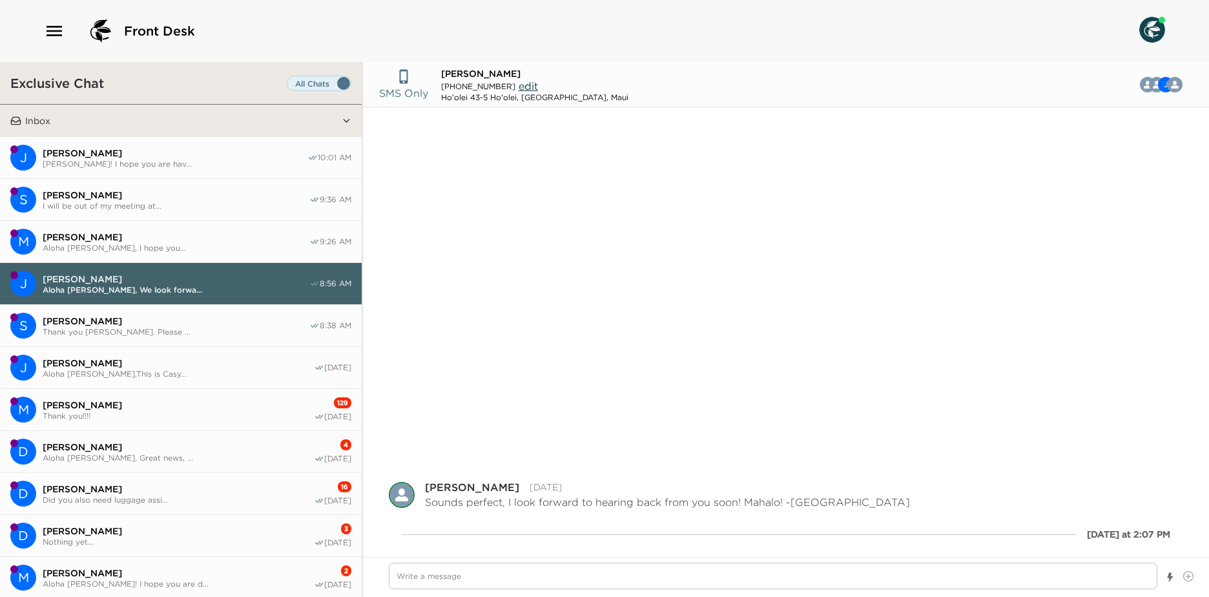
scroll to position [360, 0]
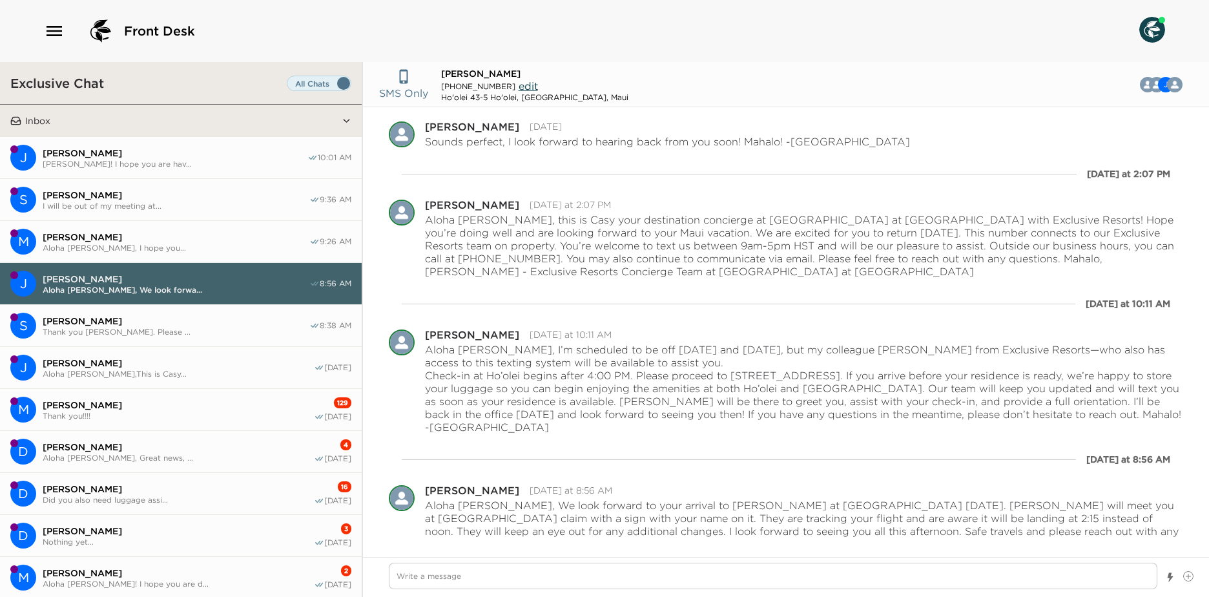
click at [225, 324] on span "Steve Safigan" at bounding box center [176, 321] width 267 height 12
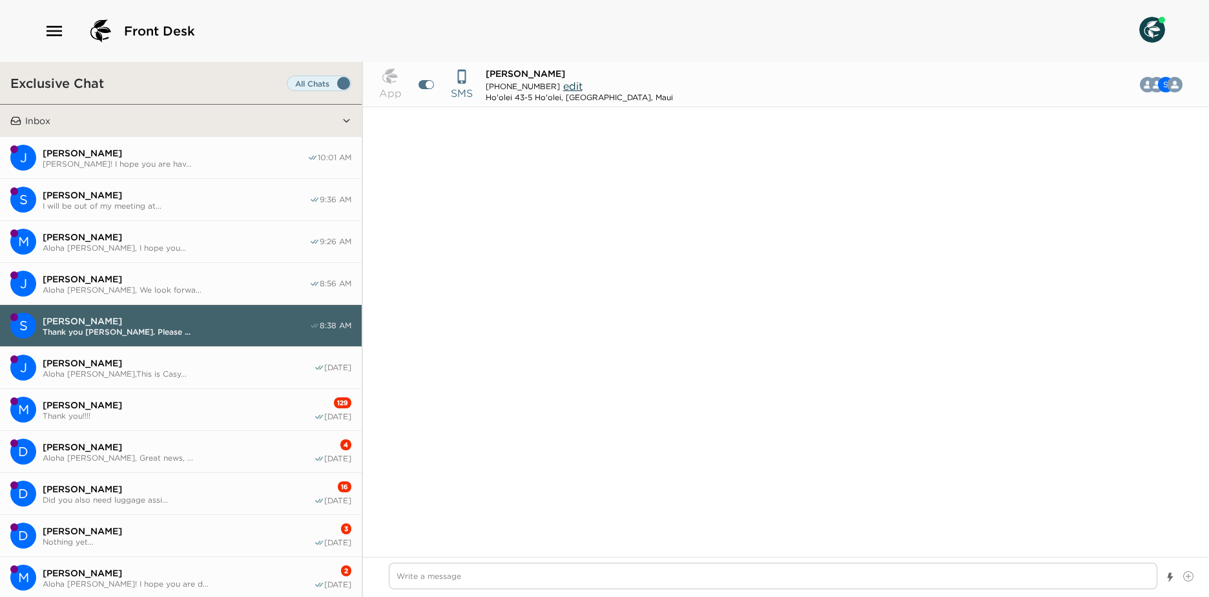
scroll to position [1264, 0]
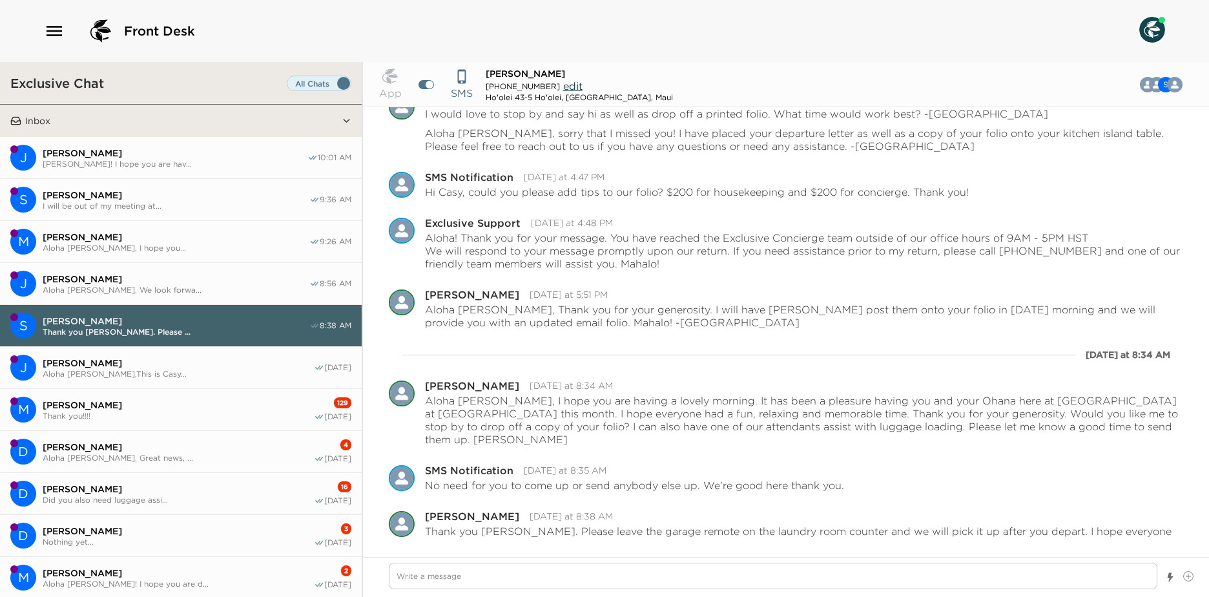
click at [243, 389] on button "M Pamela Kelsall Thank you!!!! 129 09/28/25" at bounding box center [181, 410] width 362 height 42
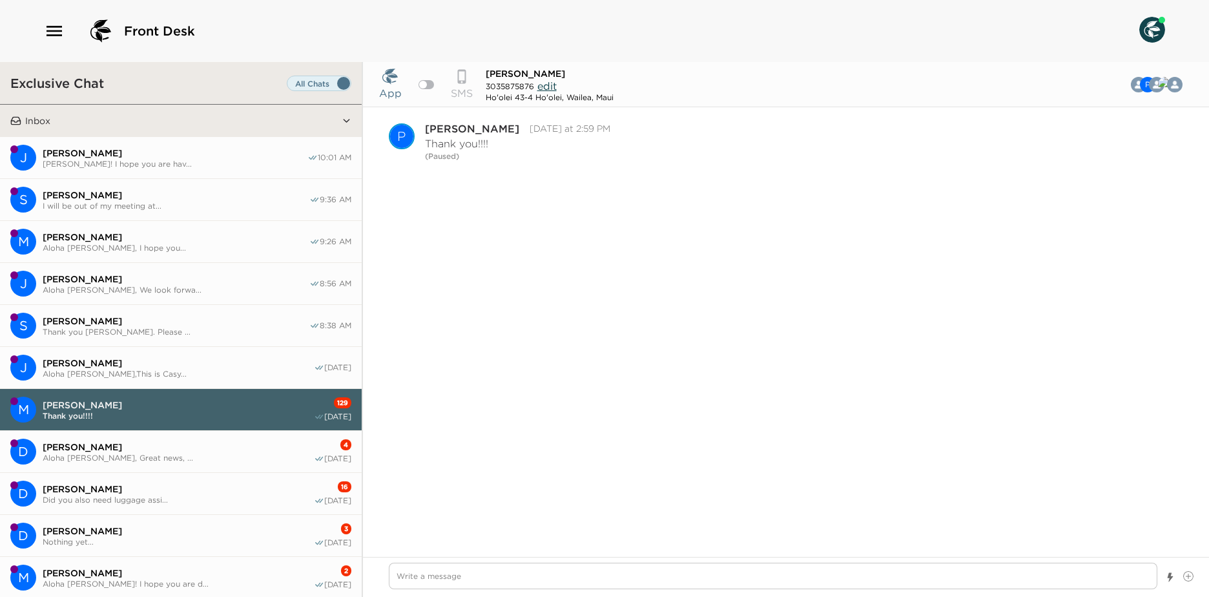
scroll to position [1128, 0]
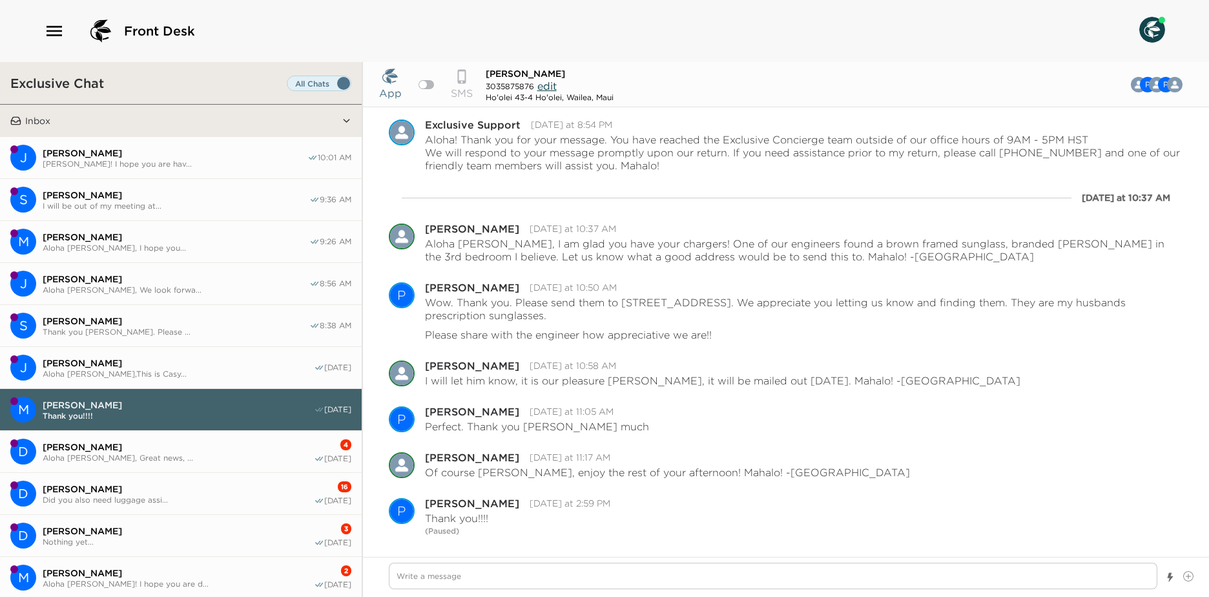
click at [172, 154] on span "Jennifer Lee-Larson" at bounding box center [175, 153] width 265 height 12
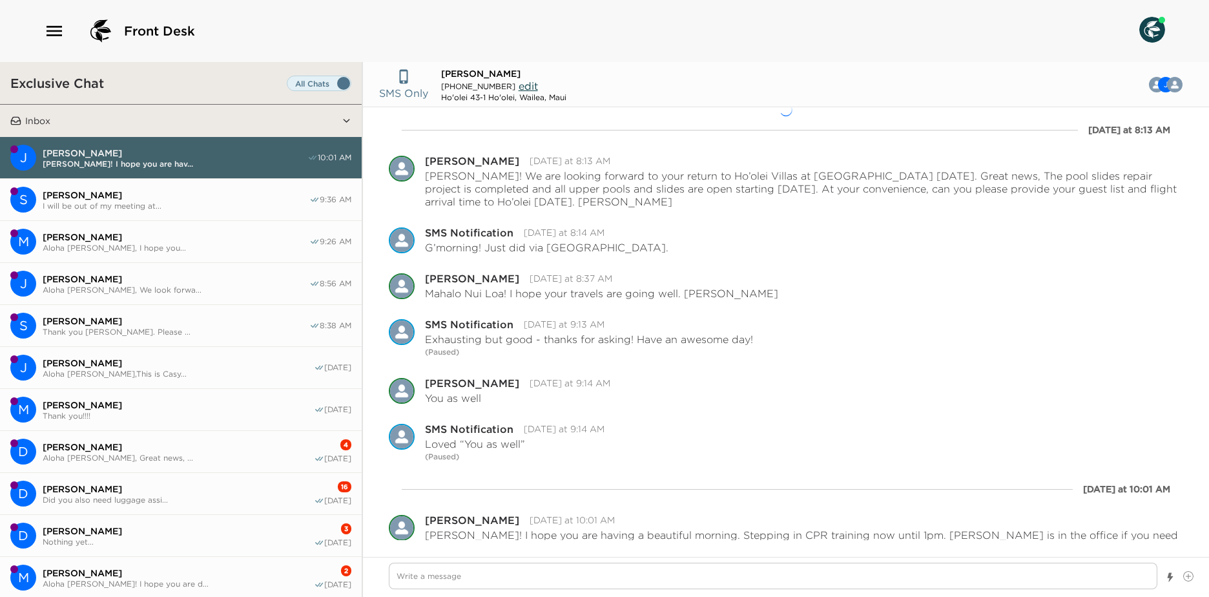
scroll to position [17, 0]
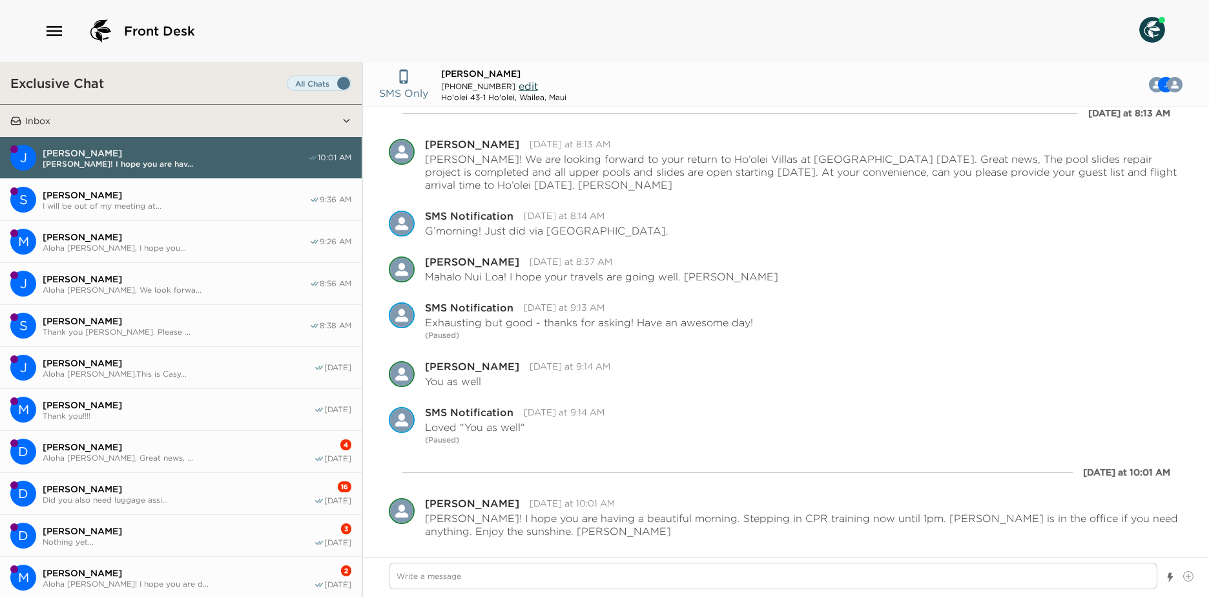
click at [270, 408] on span "Pamela Kelsall" at bounding box center [178, 405] width 271 height 12
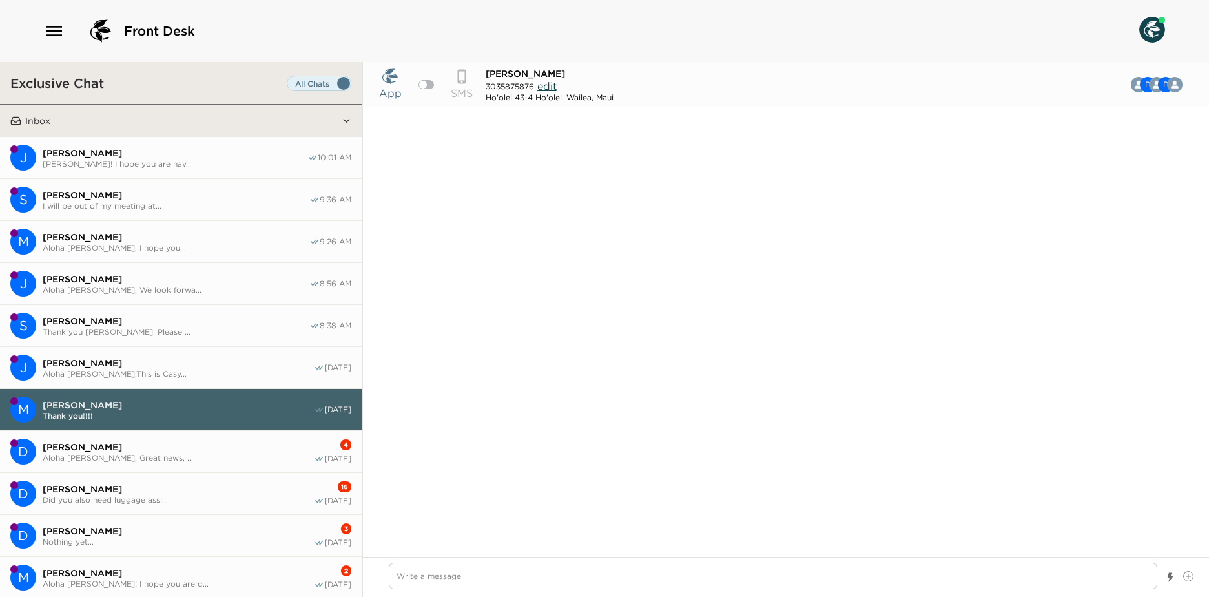
scroll to position [1140, 0]
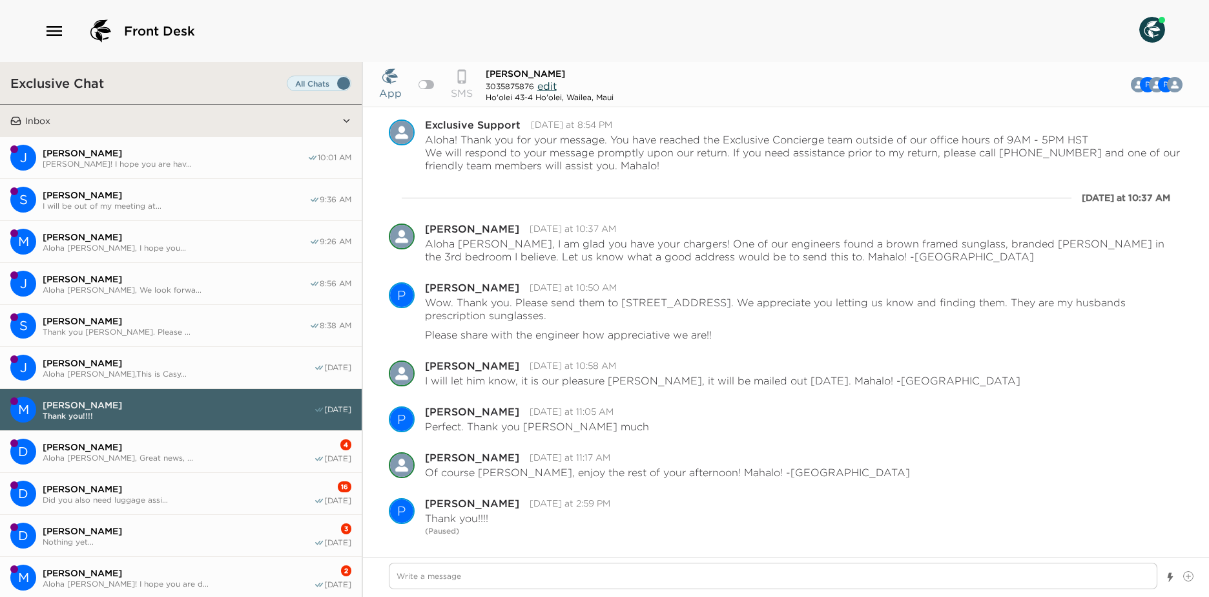
click at [277, 442] on span "Doug Kelsall" at bounding box center [178, 447] width 271 height 12
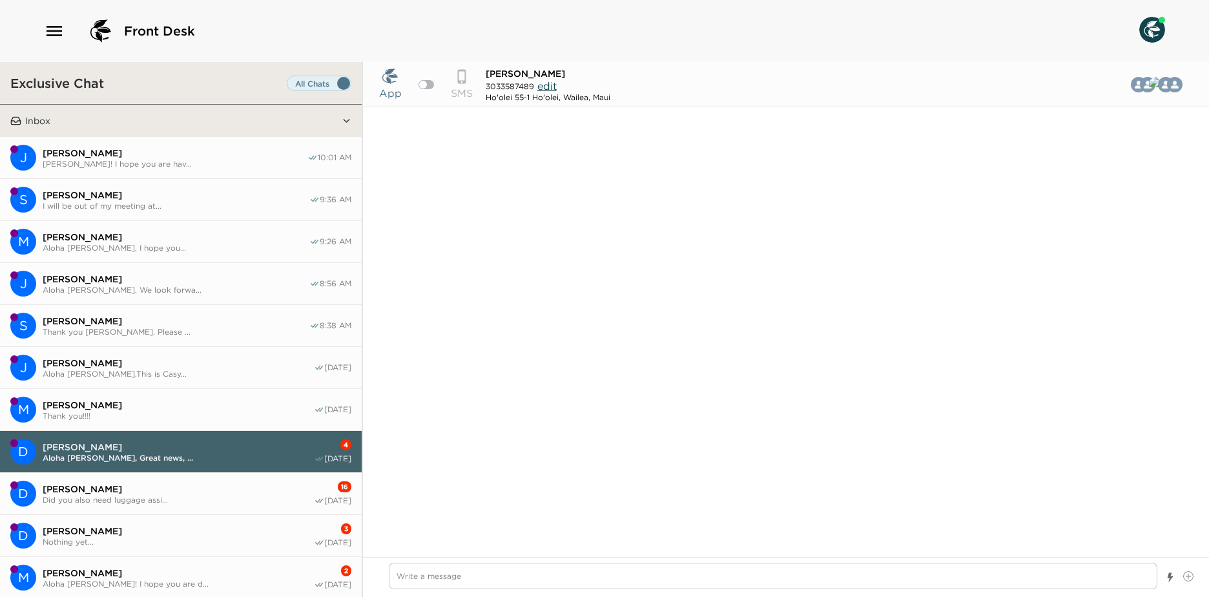
scroll to position [1367, 0]
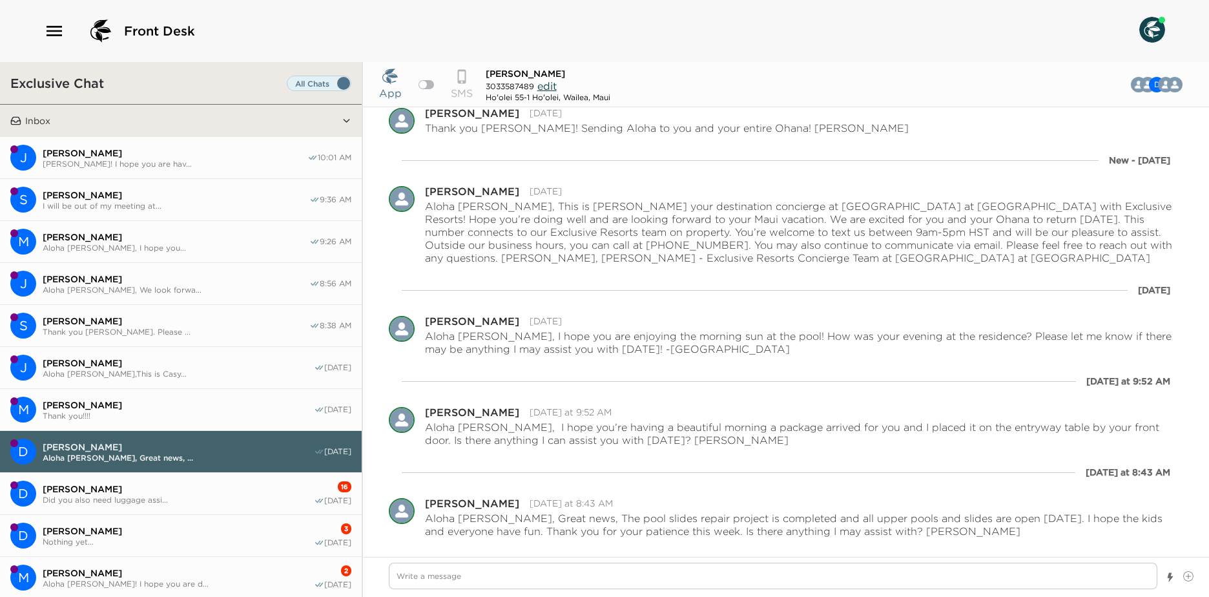
click at [282, 506] on button "D Don Archibald Did you also need luggage assi... 16 09/25/25" at bounding box center [181, 494] width 362 height 42
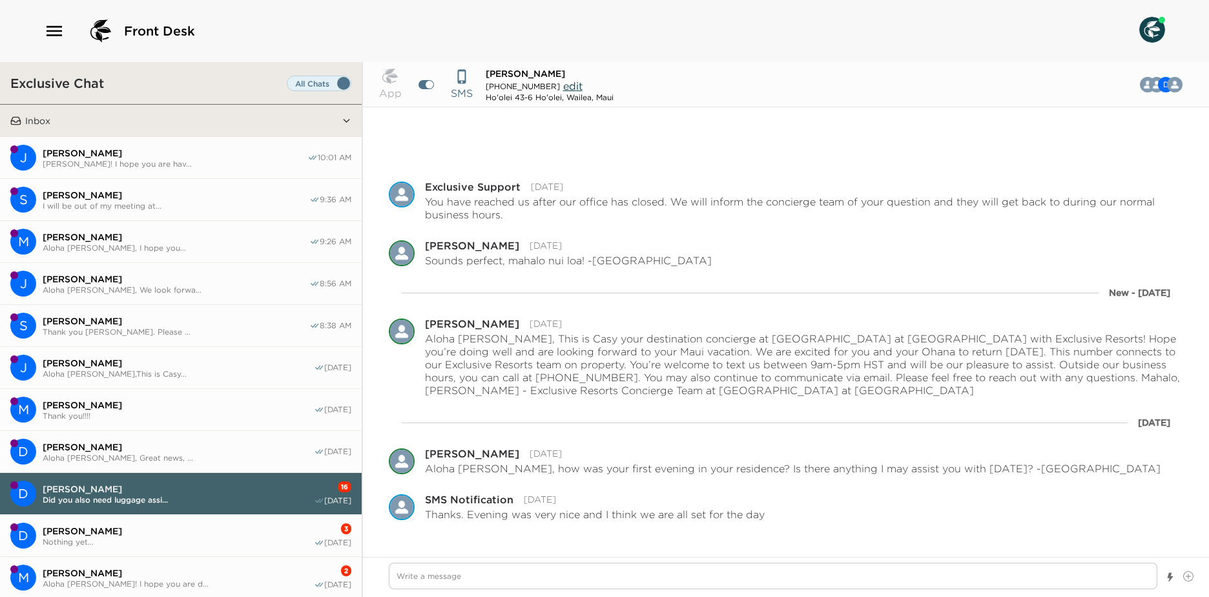
scroll to position [688, 0]
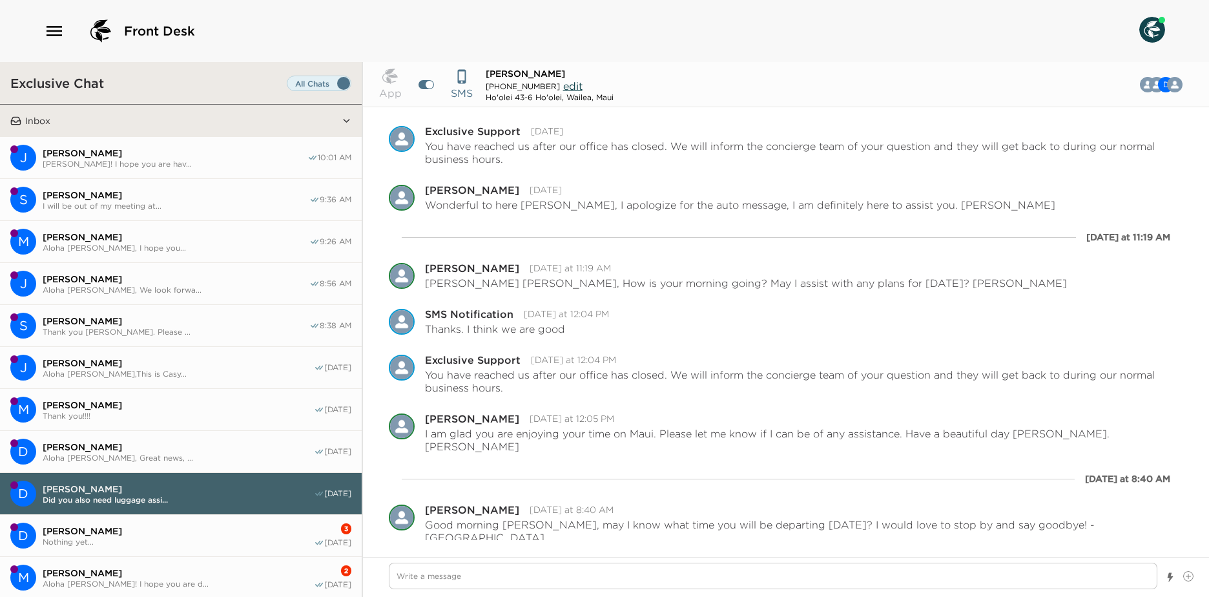
click at [265, 557] on button "M Megan Smith Aloha Megan! I hope you are d... 2 09/17/25" at bounding box center [181, 578] width 362 height 42
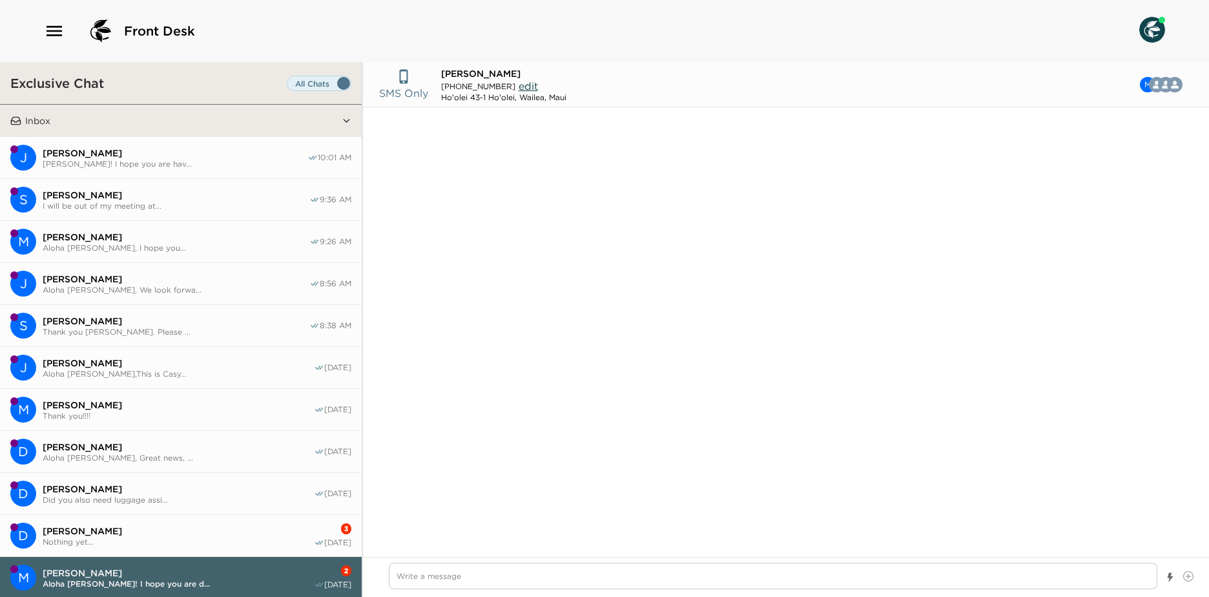
scroll to position [798, 0]
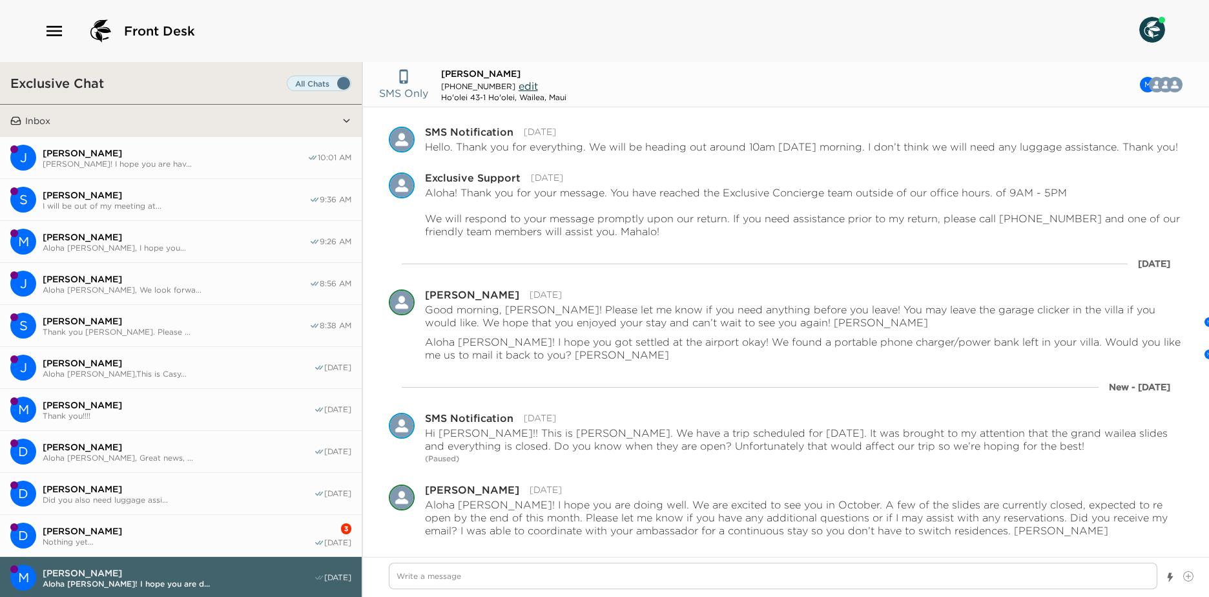
click at [243, 533] on span "Donna Carano" at bounding box center [178, 531] width 271 height 12
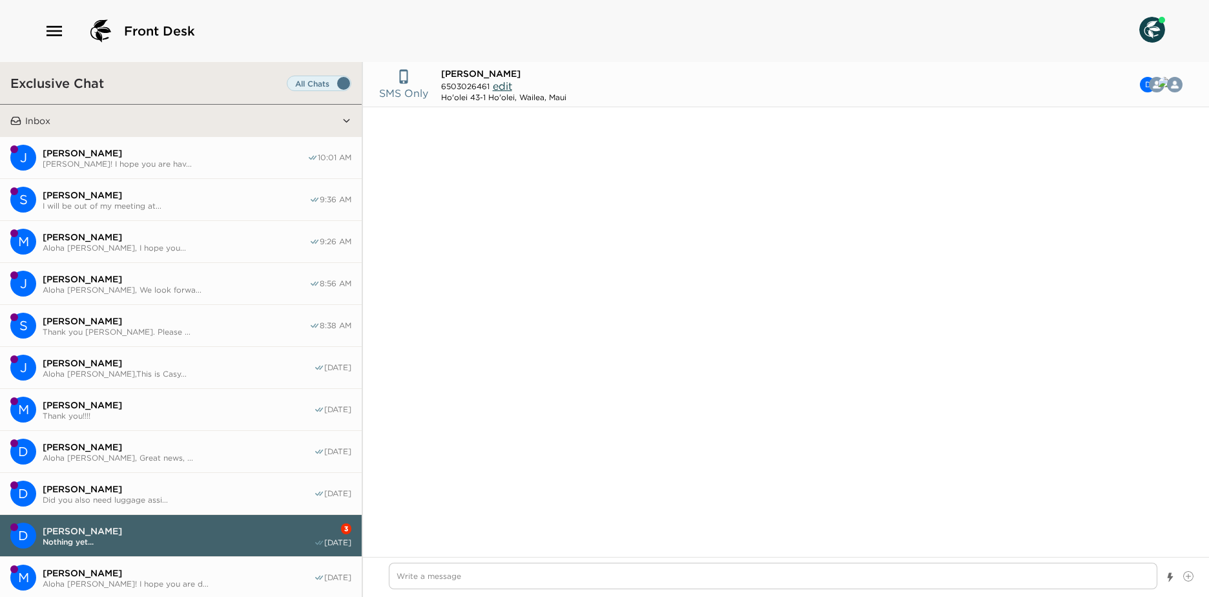
scroll to position [624, 0]
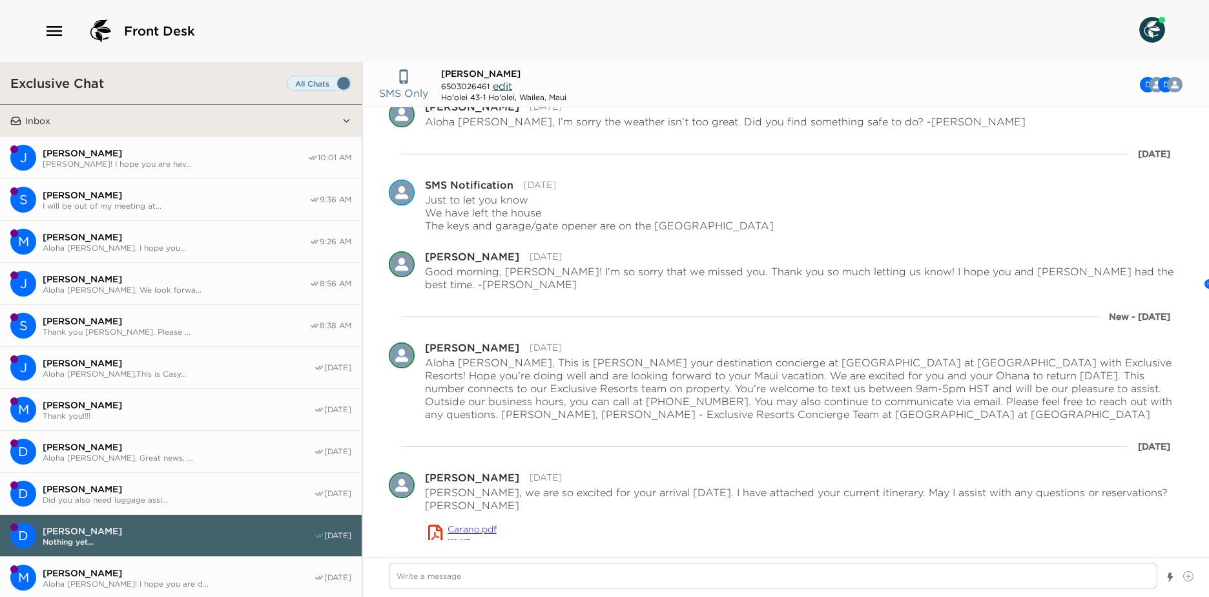
click at [253, 568] on span "Megan Smith" at bounding box center [178, 573] width 271 height 12
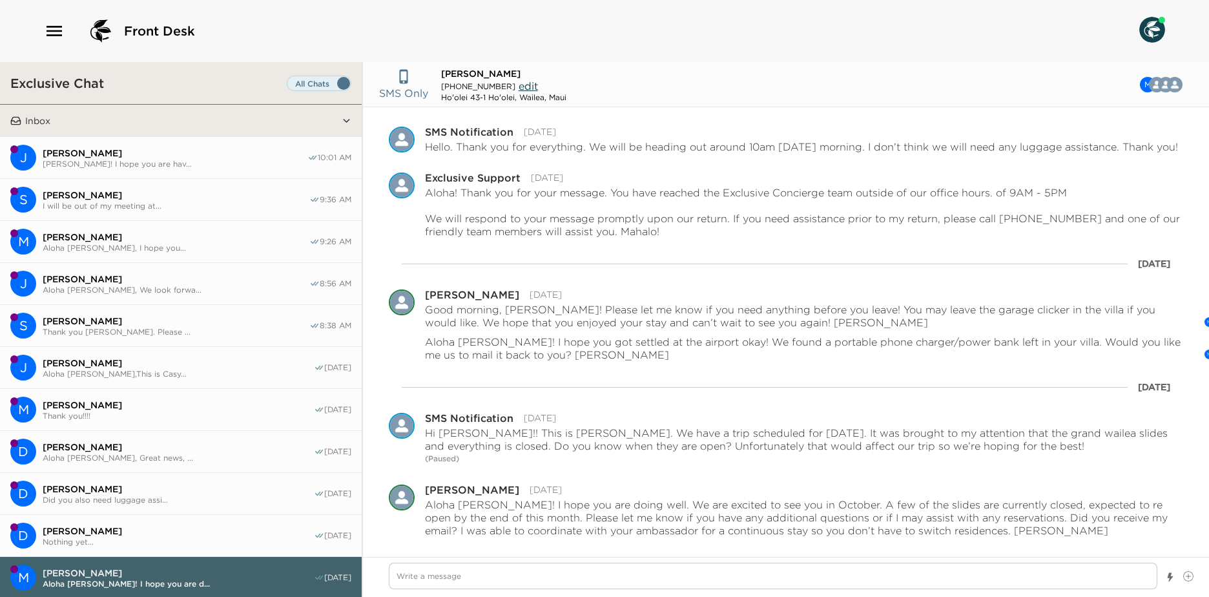
scroll to position [65, 0]
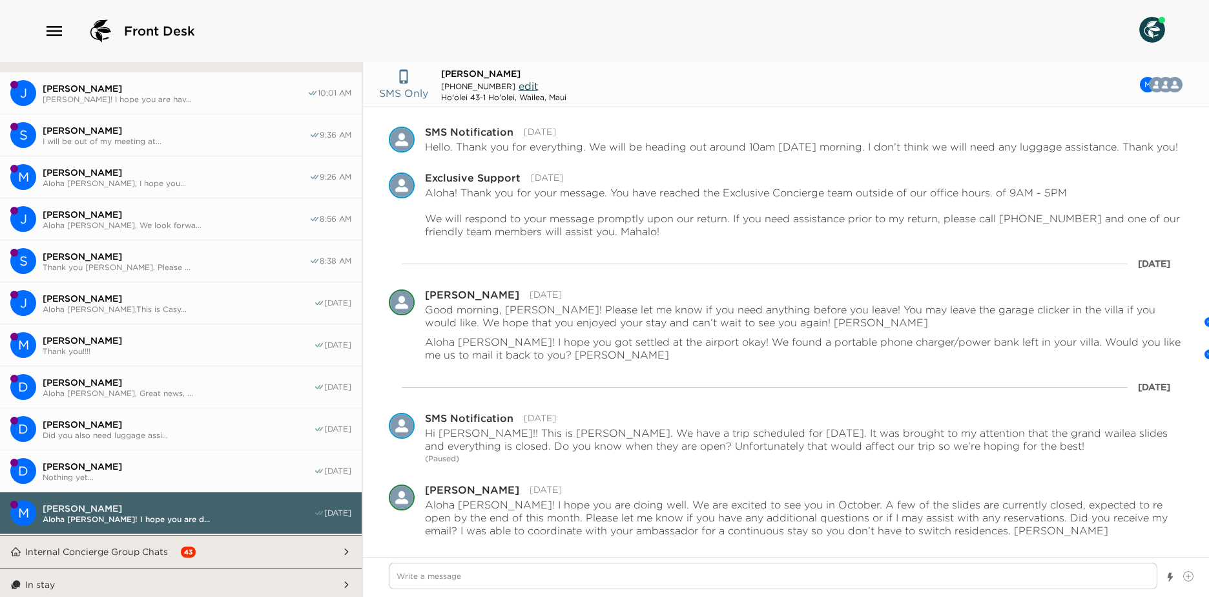
click at [253, 564] on button "Internal Concierge Group Chats 43" at bounding box center [181, 551] width 320 height 32
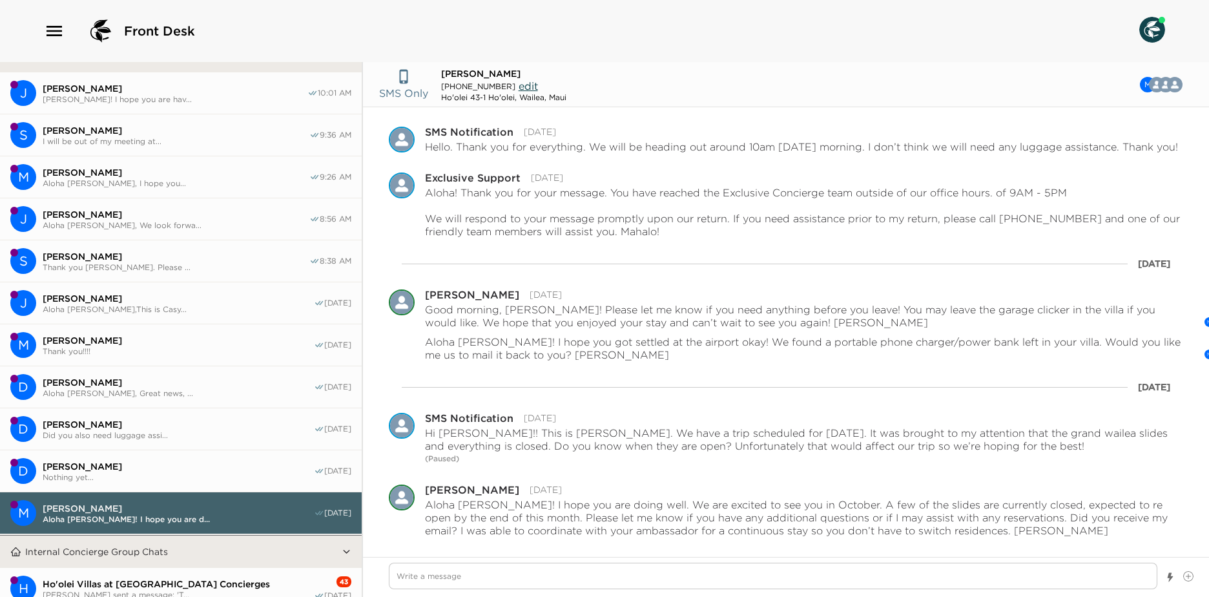
click at [256, 573] on button "H Ho'olei Villas at Grand Wailea Concierges Susan Henry sent a message: 'T... 4…" at bounding box center [181, 589] width 362 height 42
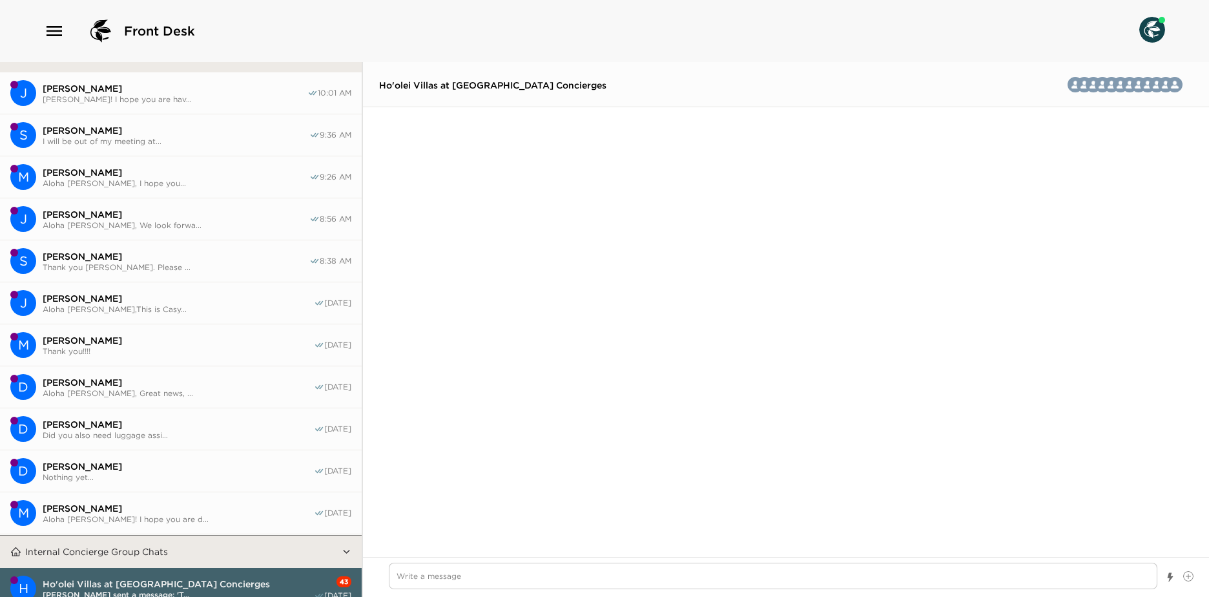
scroll to position [1305, 0]
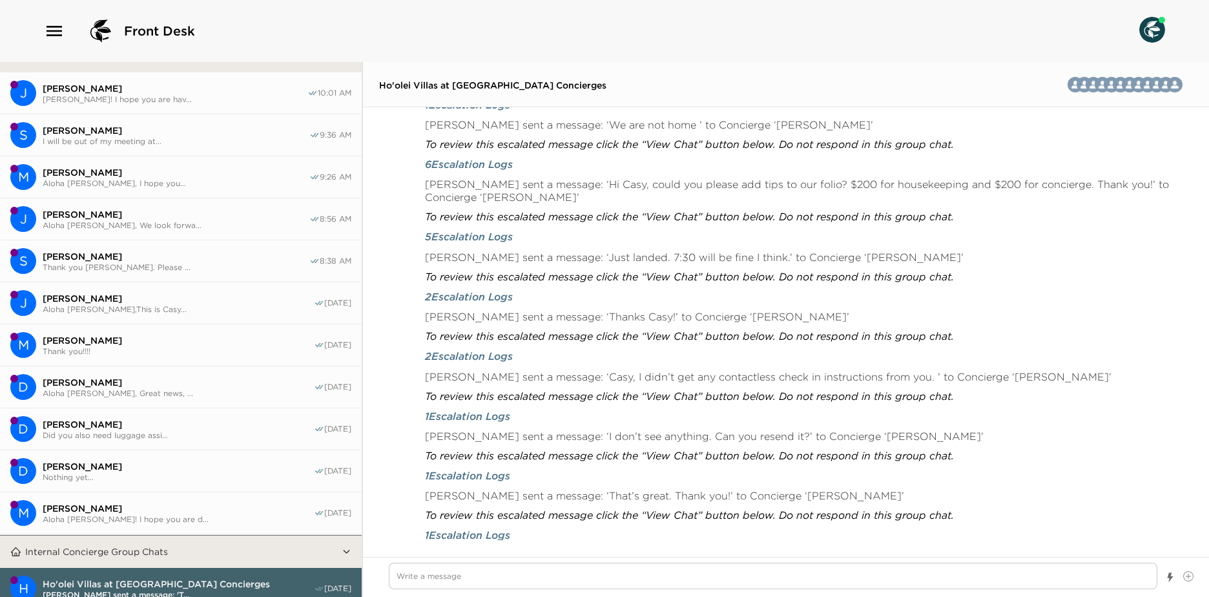
click at [256, 553] on button "Internal Concierge Group Chats" at bounding box center [181, 551] width 320 height 32
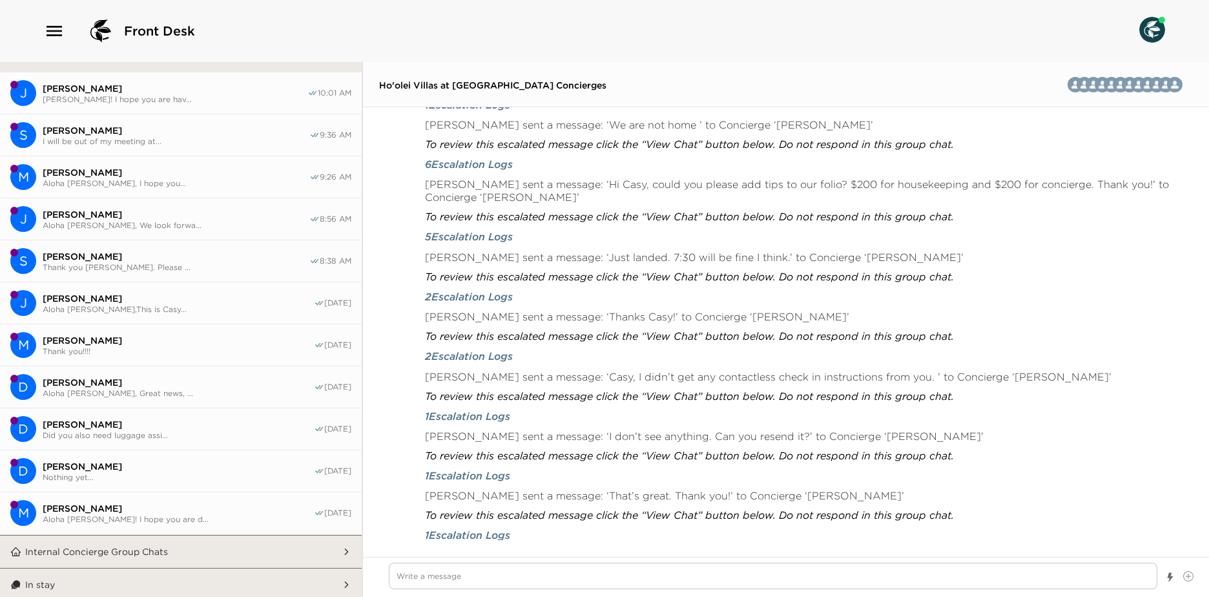
scroll to position [0, 0]
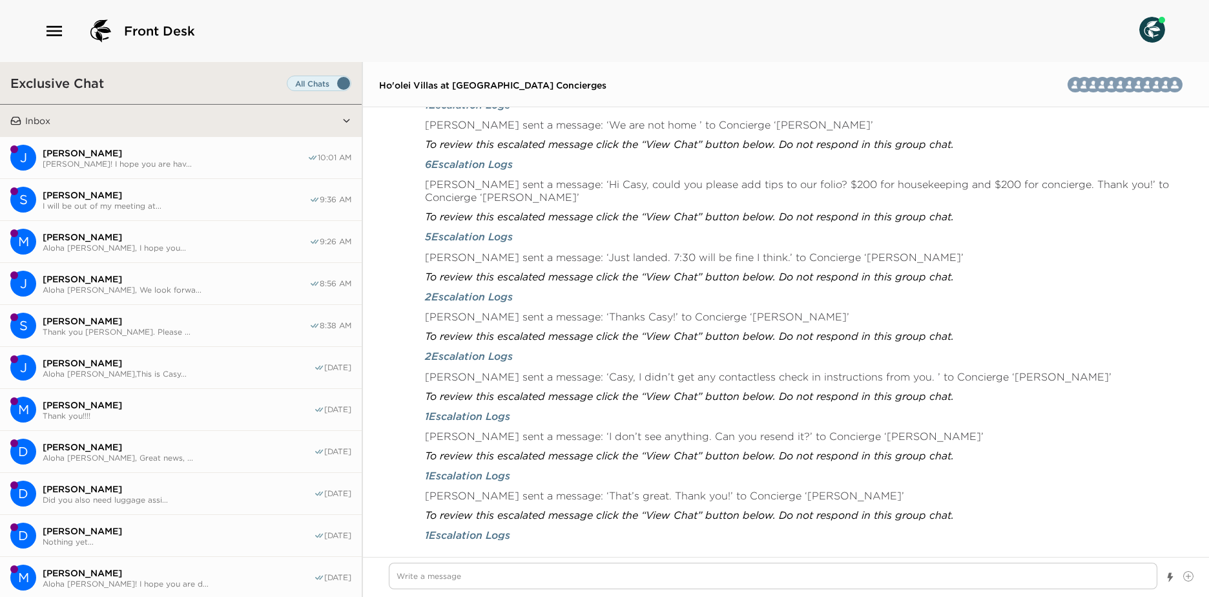
click at [254, 122] on button "Inbox" at bounding box center [181, 121] width 320 height 32
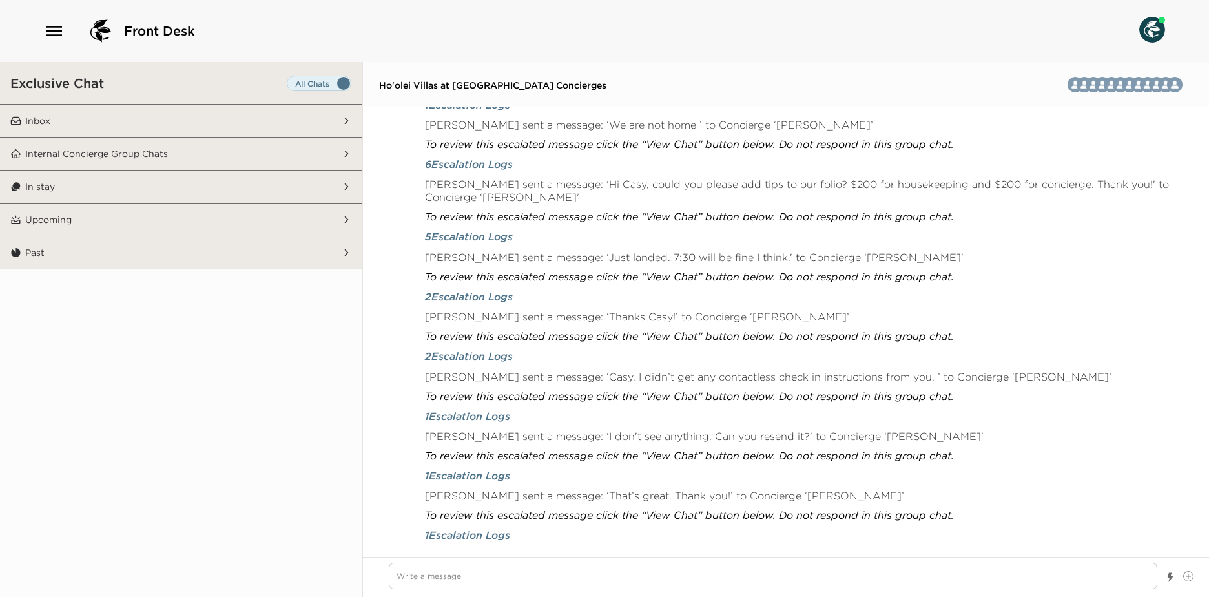
click at [254, 122] on button "Inbox" at bounding box center [181, 121] width 320 height 32
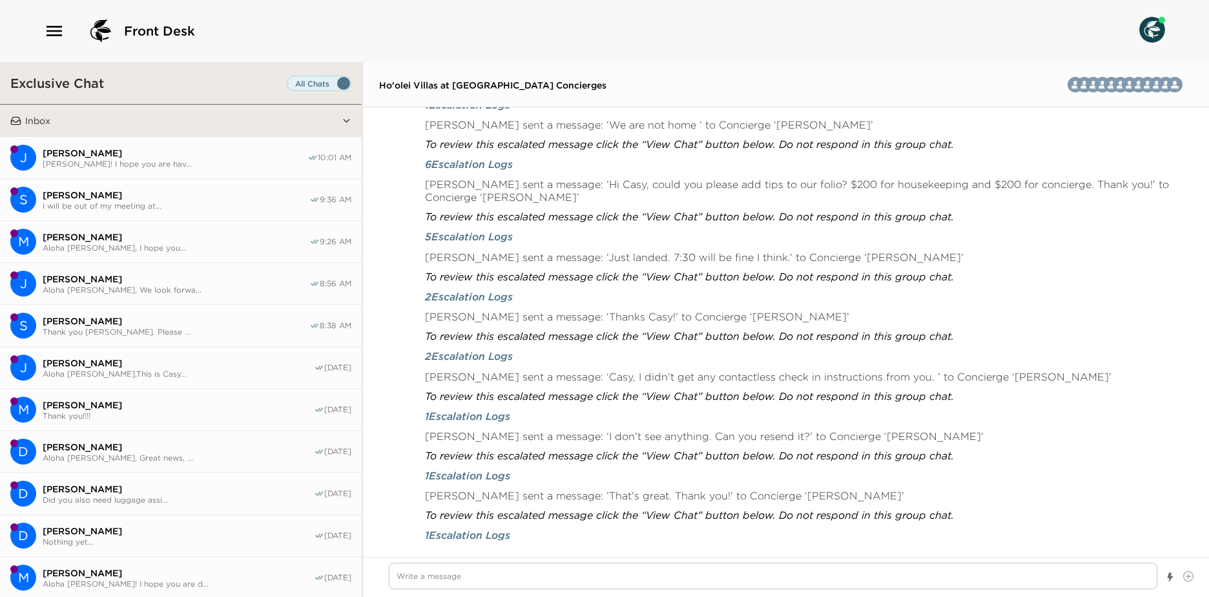
click at [248, 145] on button "J Jennifer Lee-Larson Aloha Jen! I hope you are hav... 10:01 AM" at bounding box center [181, 158] width 362 height 42
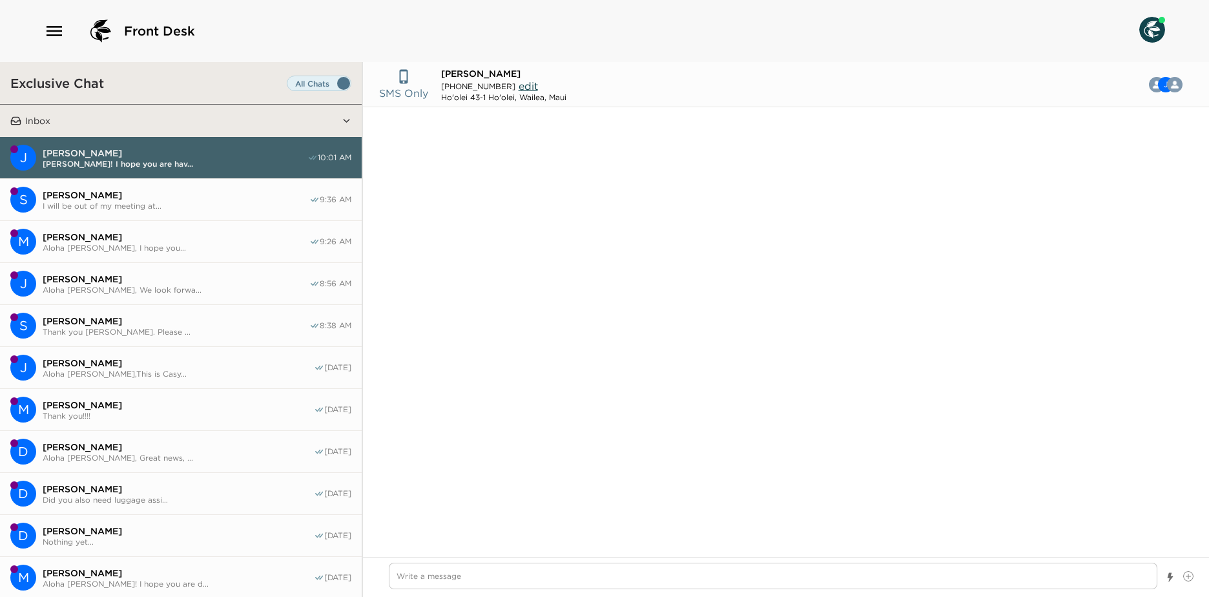
scroll to position [17, 0]
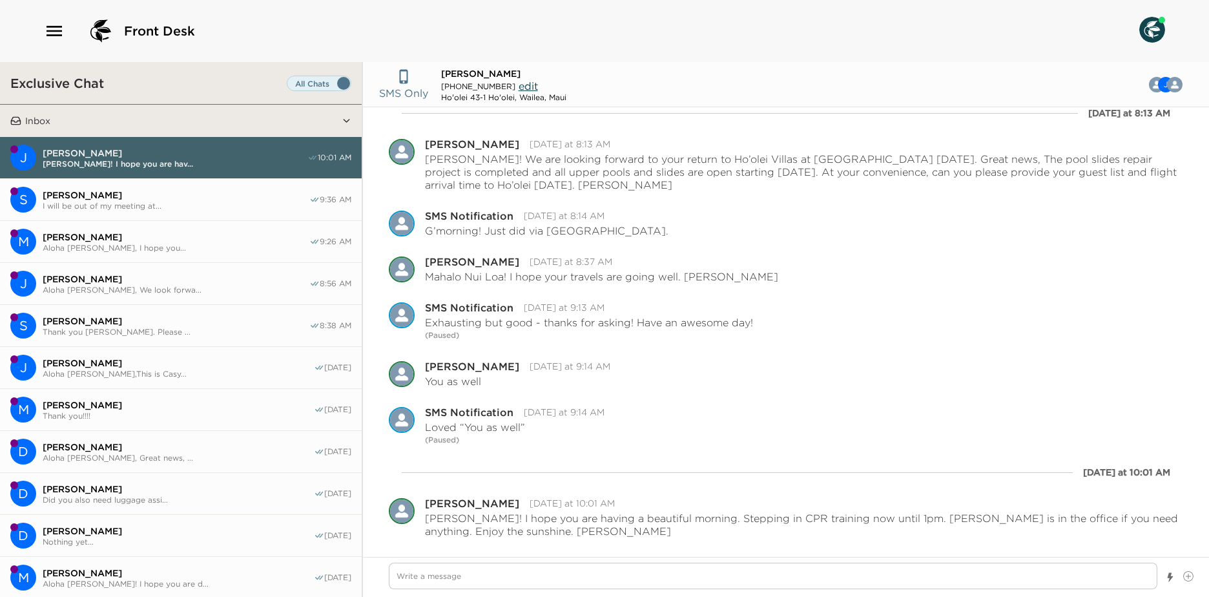
type textarea "x"
